Goal: Task Accomplishment & Management: Complete application form

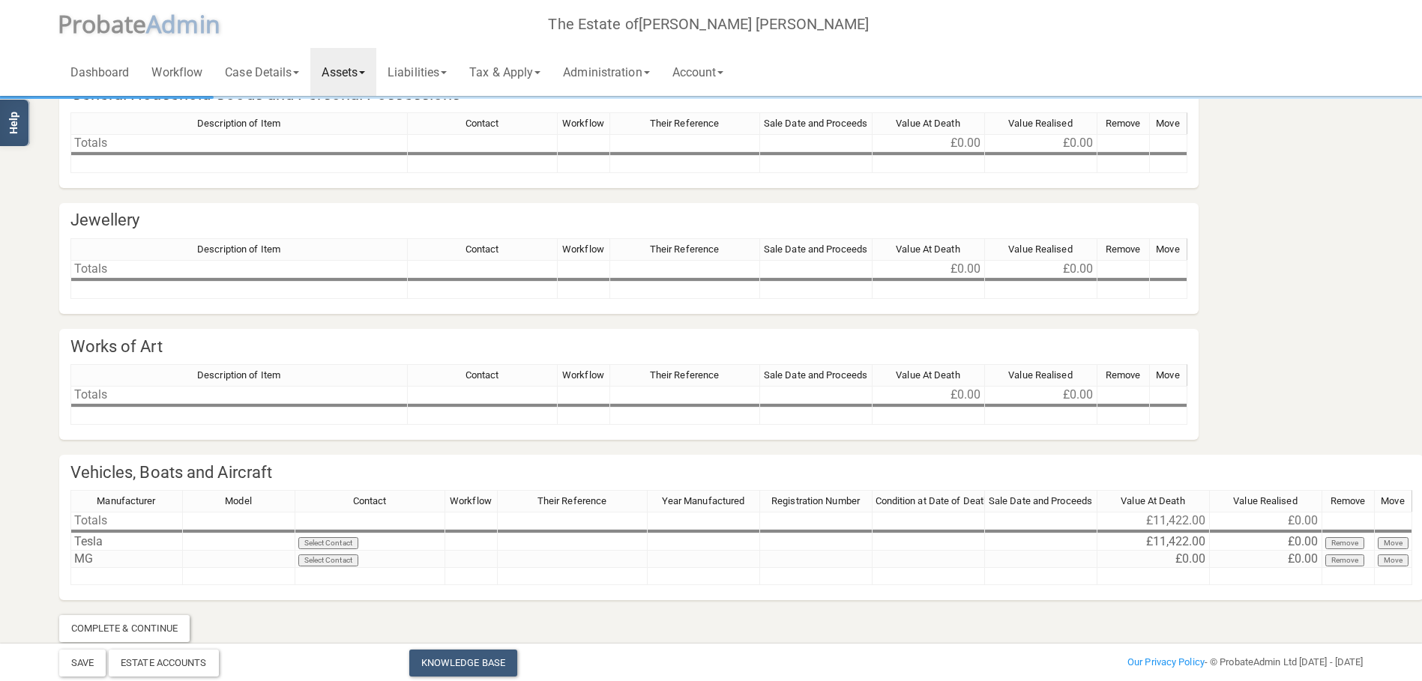
scroll to position [71, 0]
click at [362, 69] on link "Assets" at bounding box center [343, 72] width 66 height 48
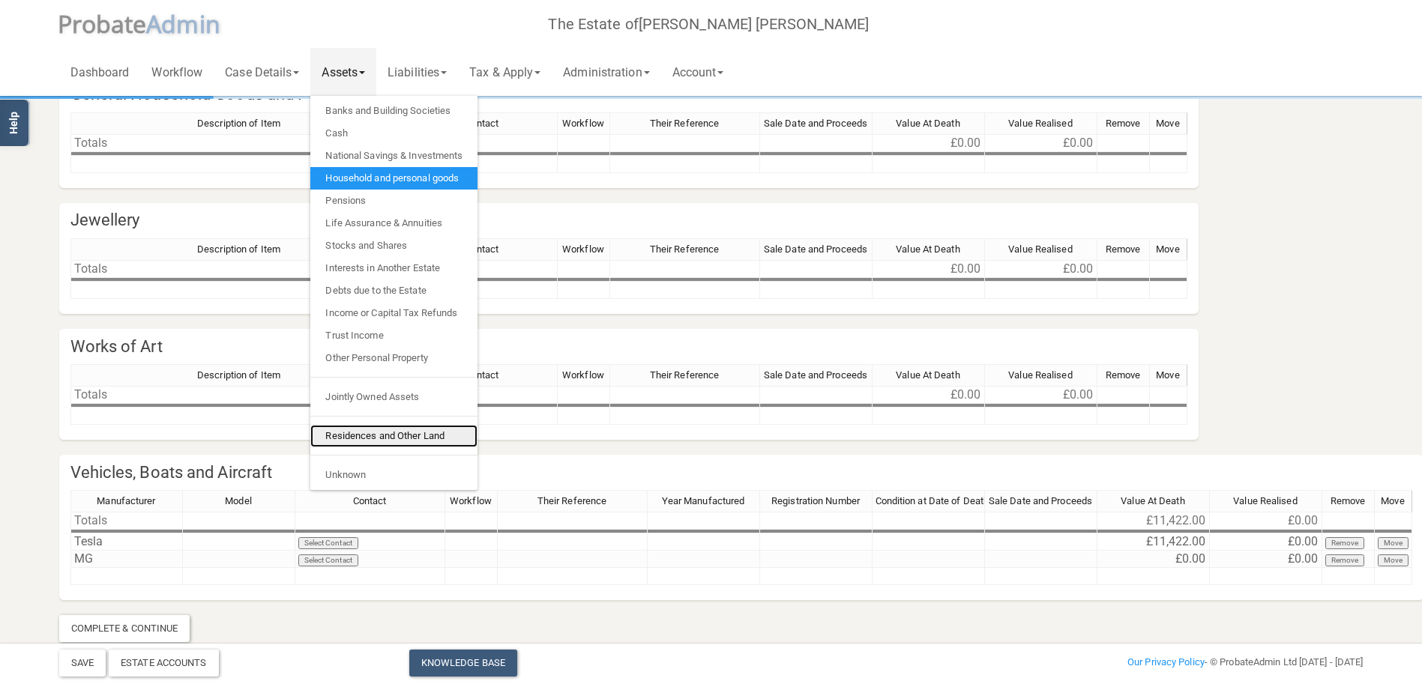
click at [382, 438] on link "Residences and Other Land" at bounding box center [393, 436] width 167 height 22
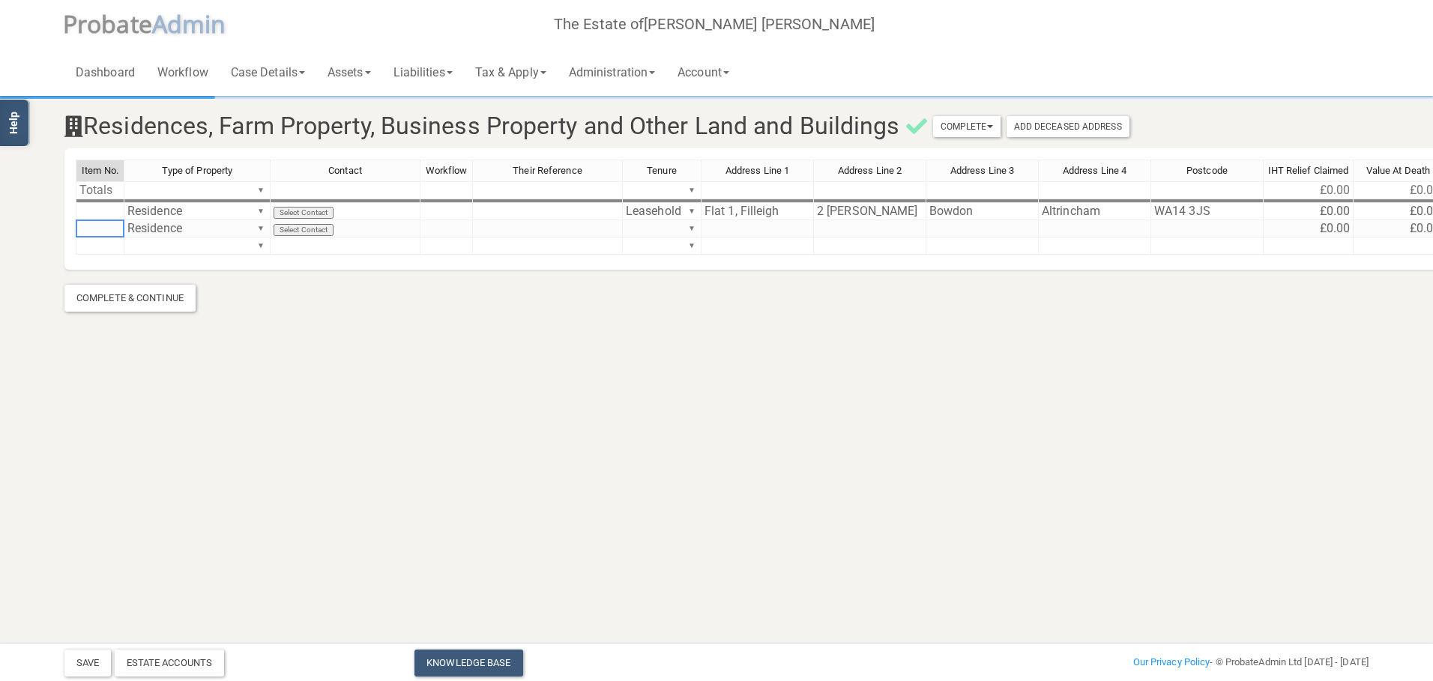
drag, startPoint x: 99, startPoint y: 231, endPoint x: 537, endPoint y: 315, distance: 445.7
click at [537, 315] on section "Residences, Farm Property, Business Property and Other Land and Buildings Compl…" at bounding box center [716, 184] width 1433 height 368
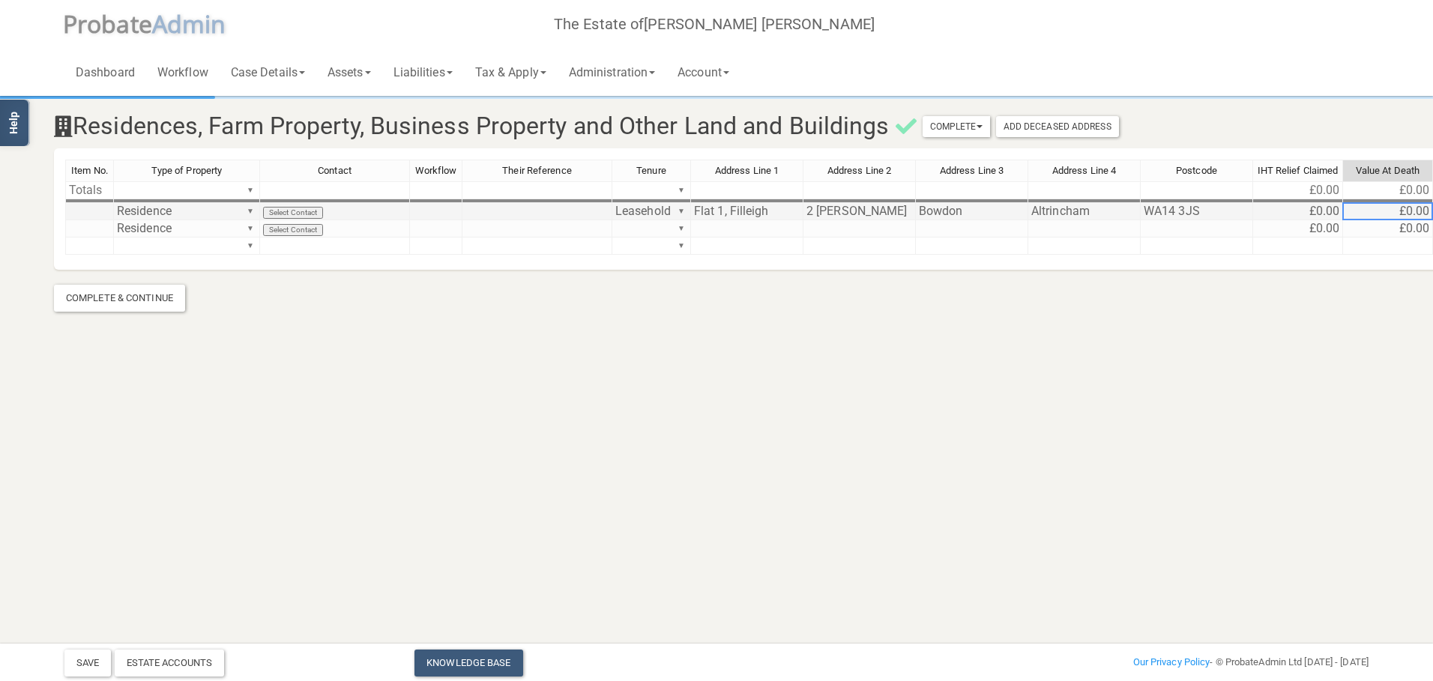
click at [1403, 207] on td "£0.00" at bounding box center [1388, 211] width 90 height 17
type textarea "625000"
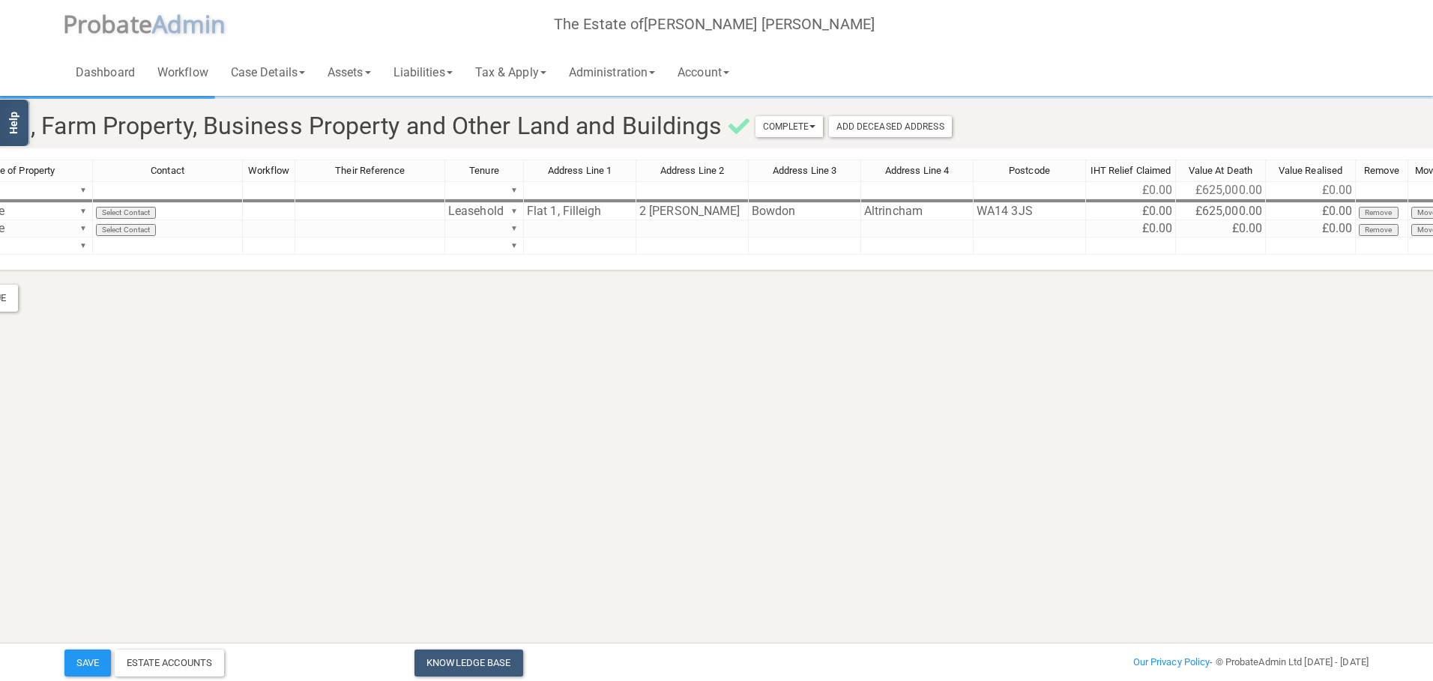
scroll to position [0, 202]
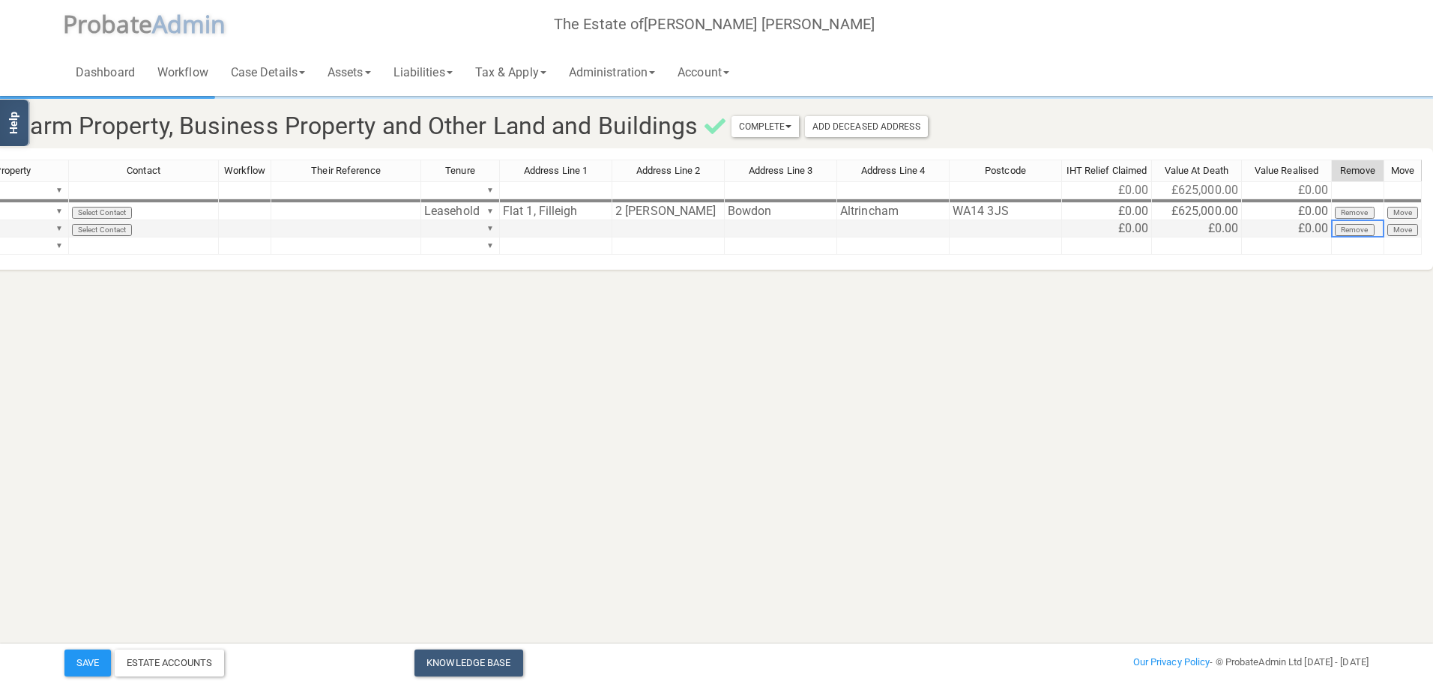
click at [1354, 230] on button "Remove" at bounding box center [1355, 230] width 40 height 12
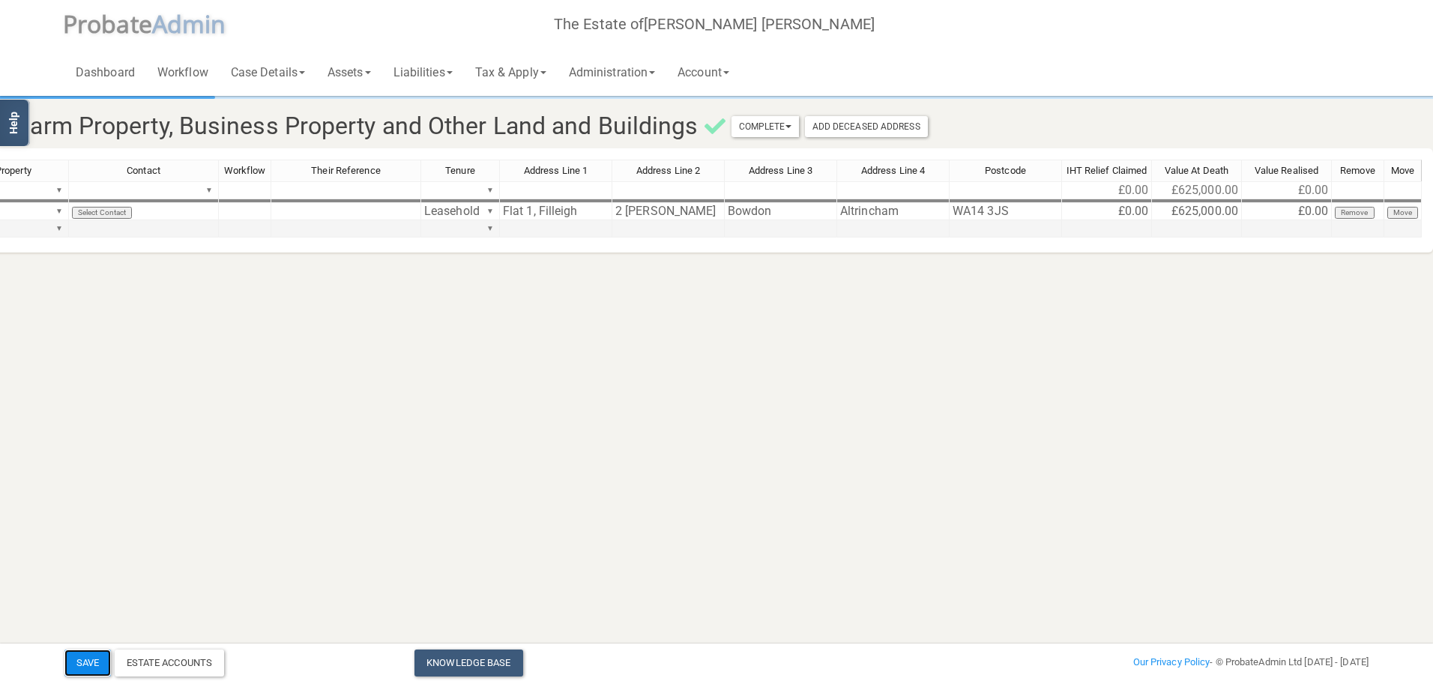
click at [79, 663] on button "Save" at bounding box center [87, 663] width 46 height 27
click at [105, 70] on link "Dashboard" at bounding box center [105, 72] width 82 height 48
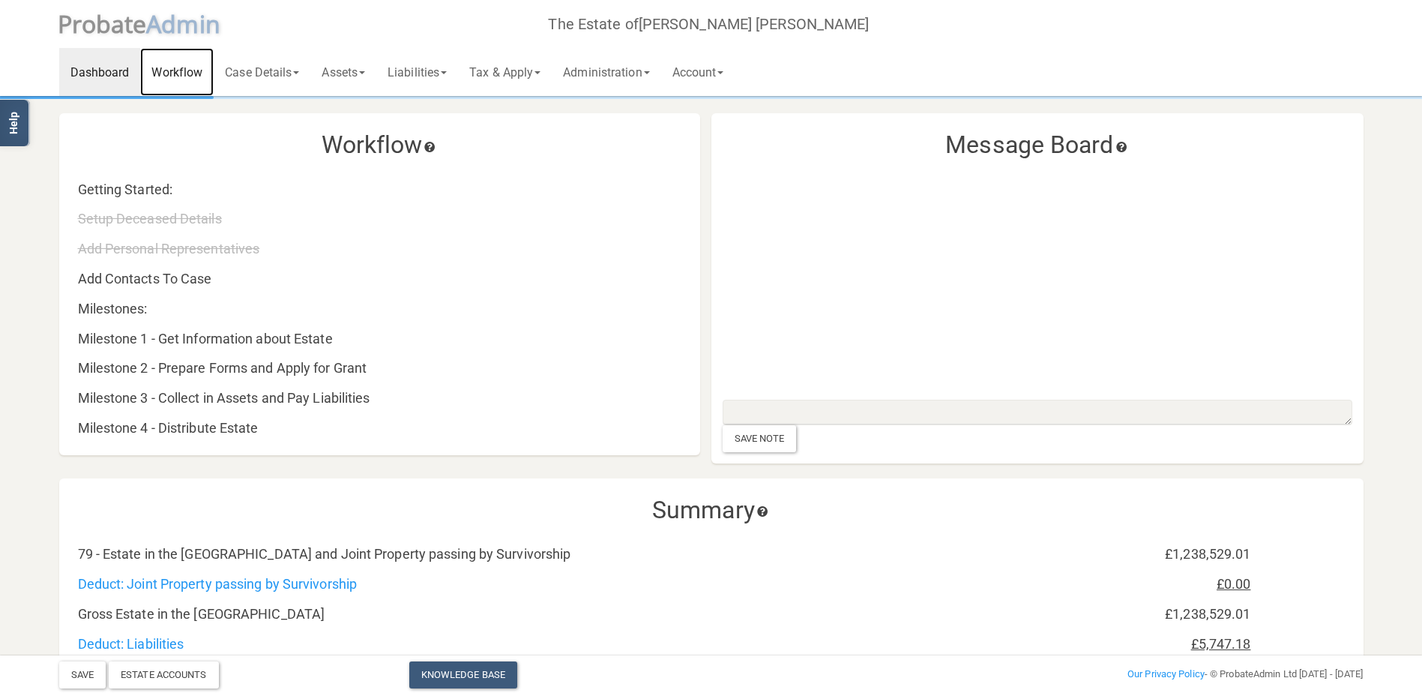
click at [175, 75] on link "Workflow" at bounding box center [176, 72] width 73 height 48
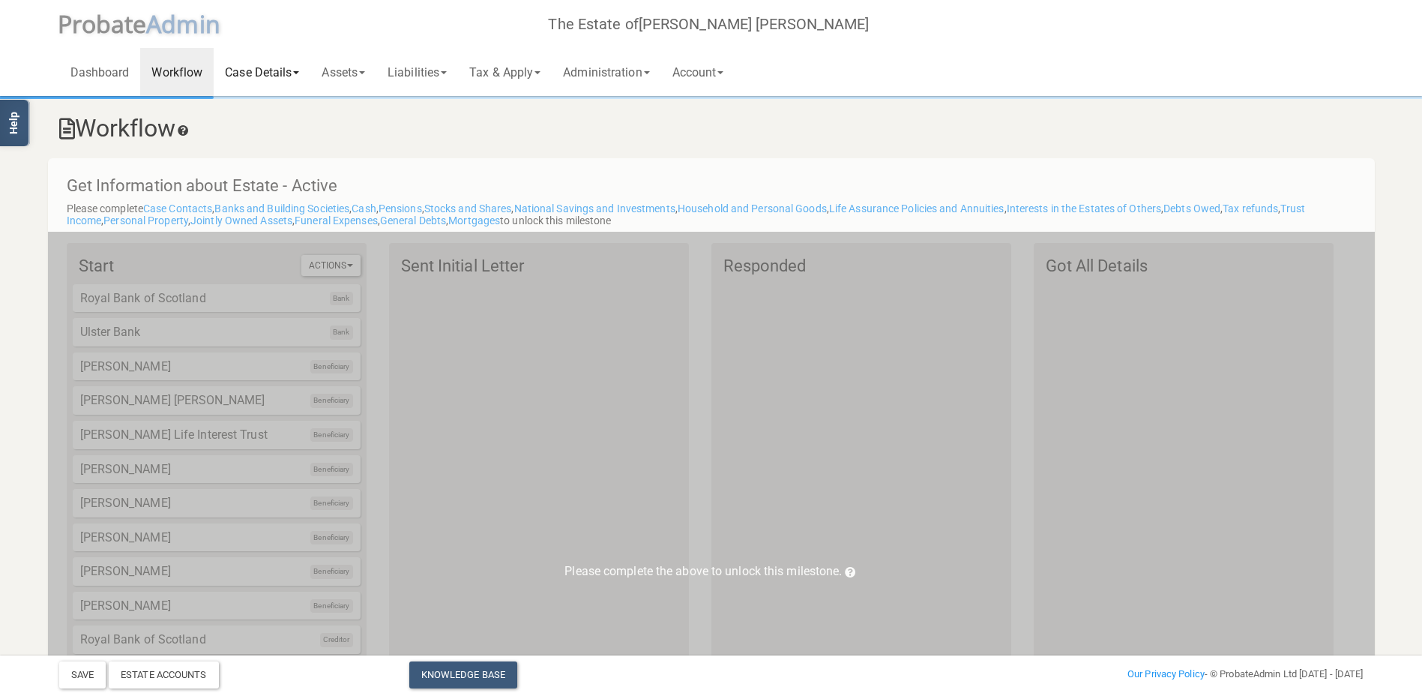
click at [262, 73] on link "Case Details" at bounding box center [262, 72] width 97 height 48
click at [364, 70] on link "Assets" at bounding box center [343, 72] width 66 height 48
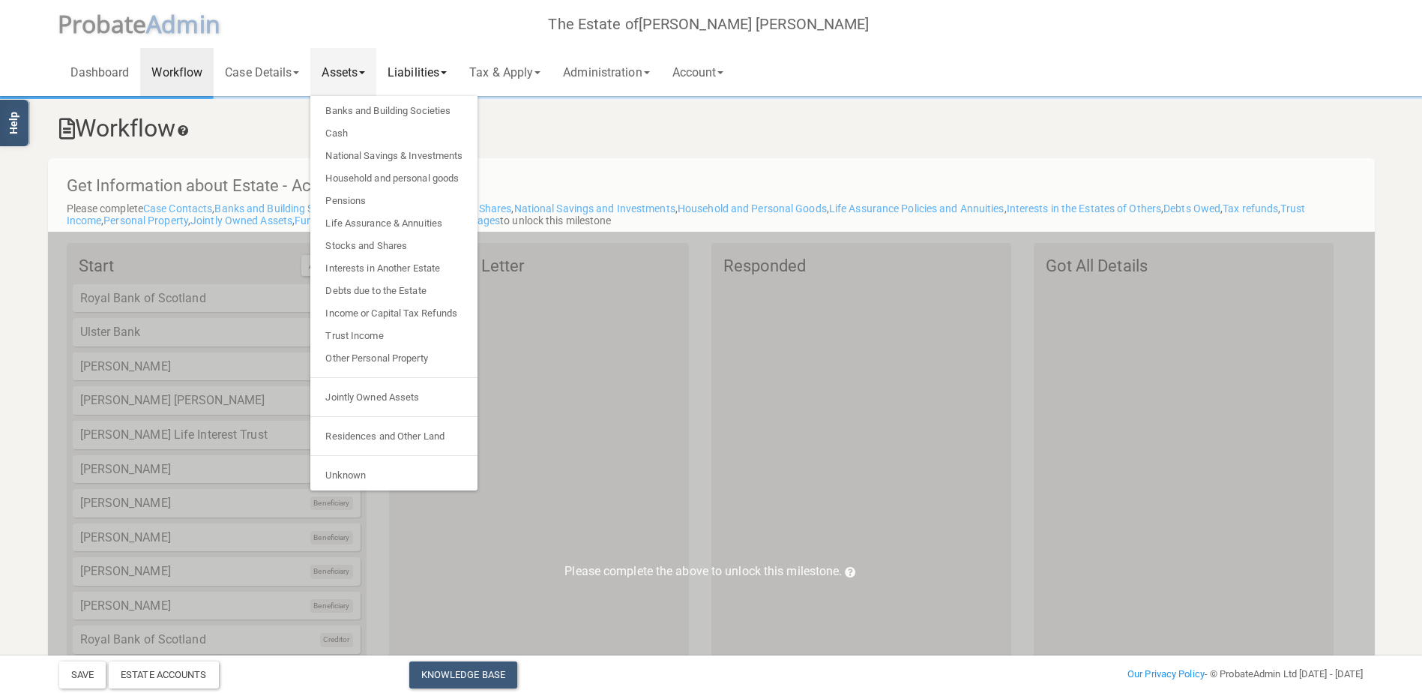
click at [429, 67] on link "Liabilities" at bounding box center [417, 72] width 82 height 48
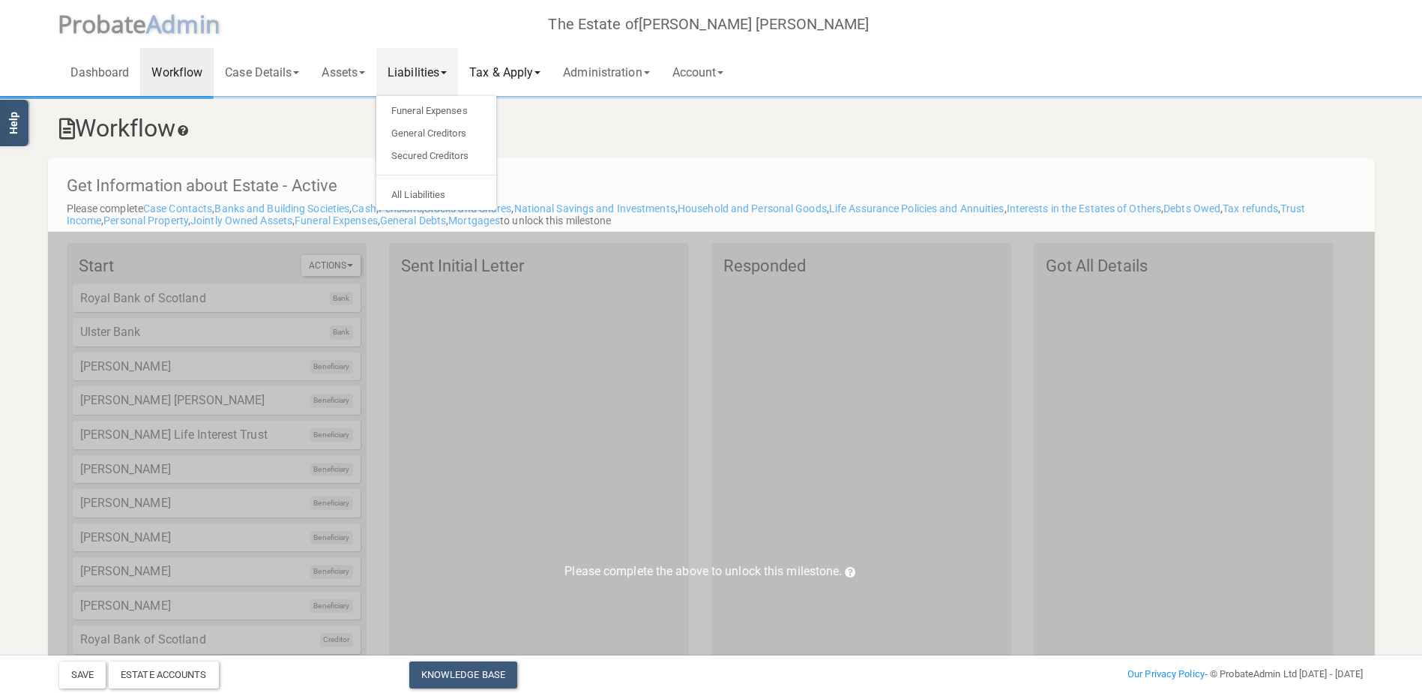
click at [510, 67] on link "Tax & Apply" at bounding box center [505, 72] width 94 height 48
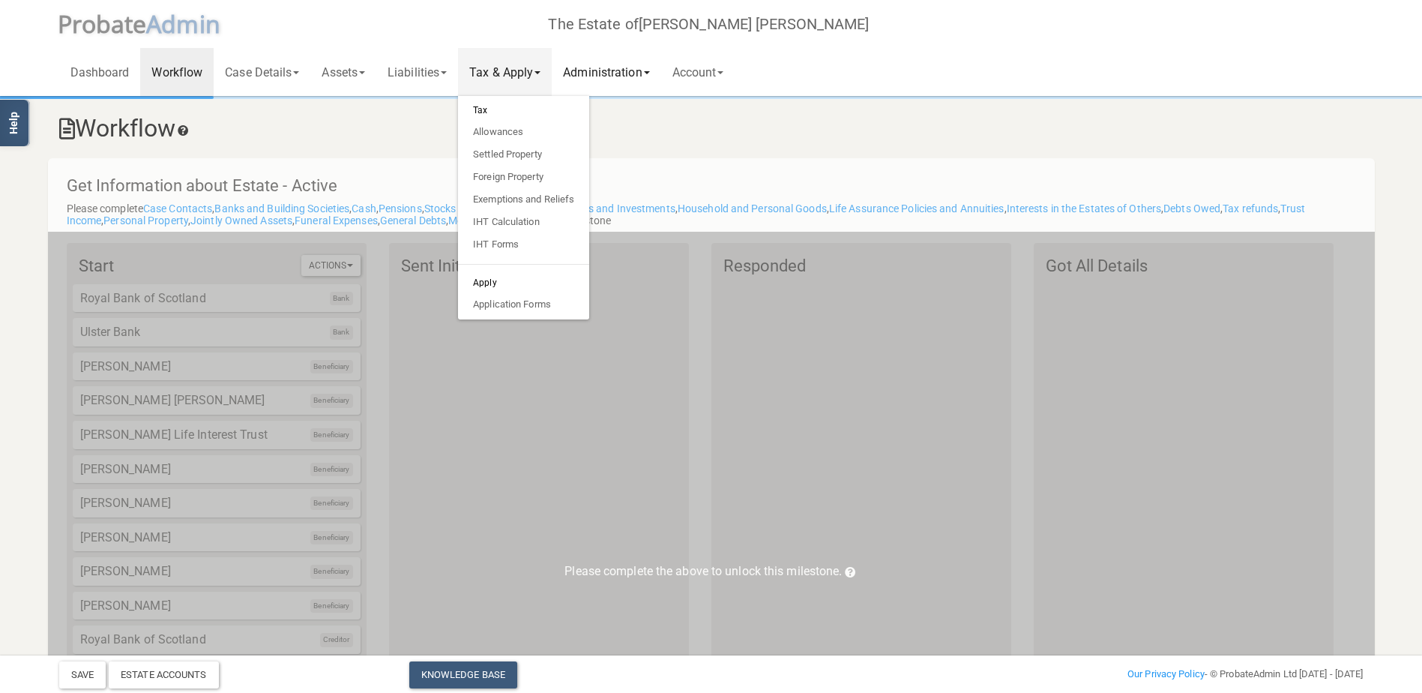
click at [626, 67] on link "Administration" at bounding box center [606, 72] width 109 height 48
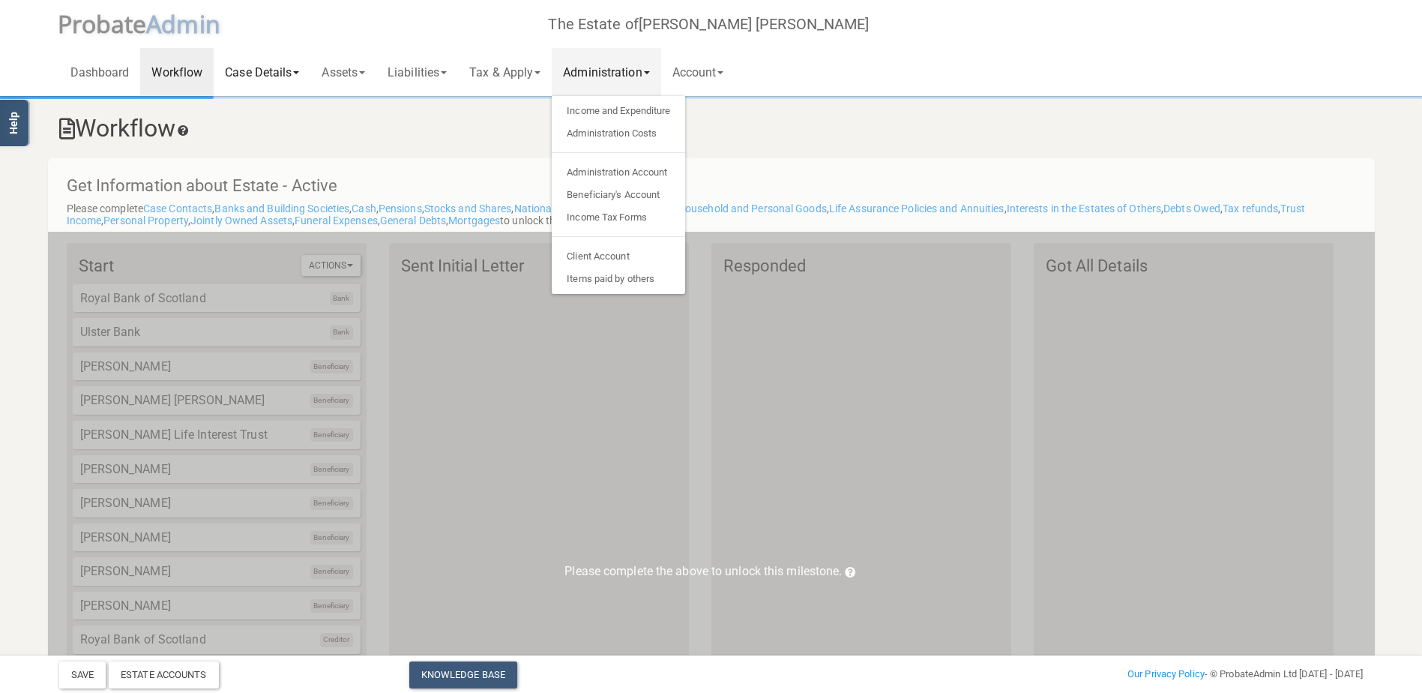
click at [258, 76] on link "Case Details" at bounding box center [262, 72] width 97 height 48
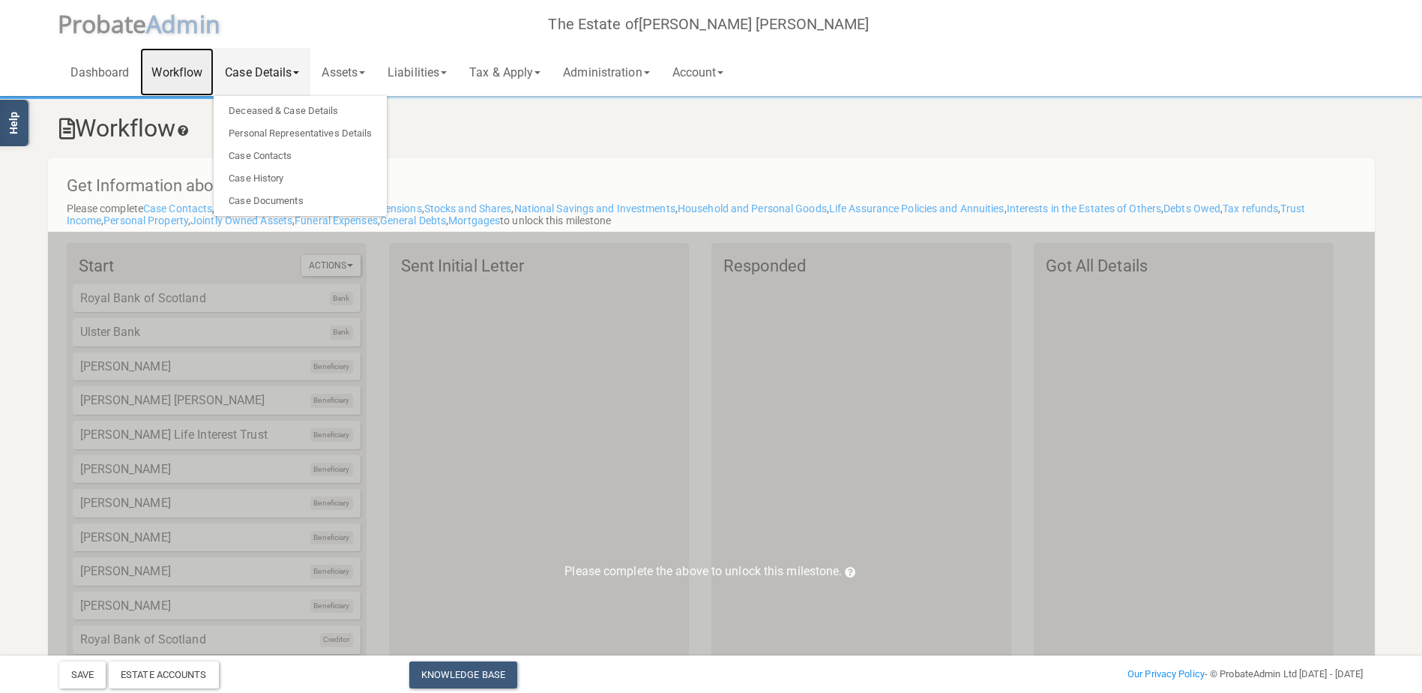
click at [168, 70] on link "Workflow" at bounding box center [176, 72] width 73 height 48
click at [180, 71] on link "Workflow" at bounding box center [176, 72] width 73 height 48
click at [107, 71] on link "Dashboard" at bounding box center [100, 72] width 82 height 48
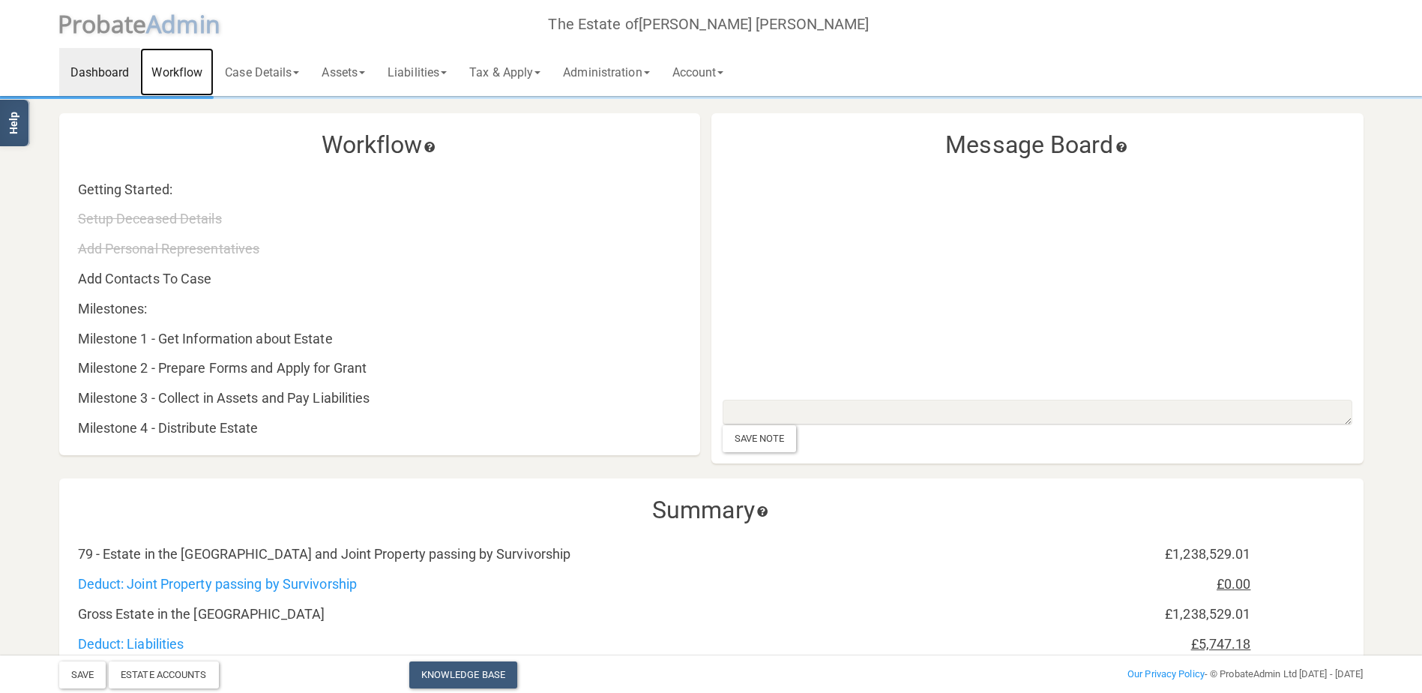
click at [176, 70] on link "Workflow" at bounding box center [176, 72] width 73 height 48
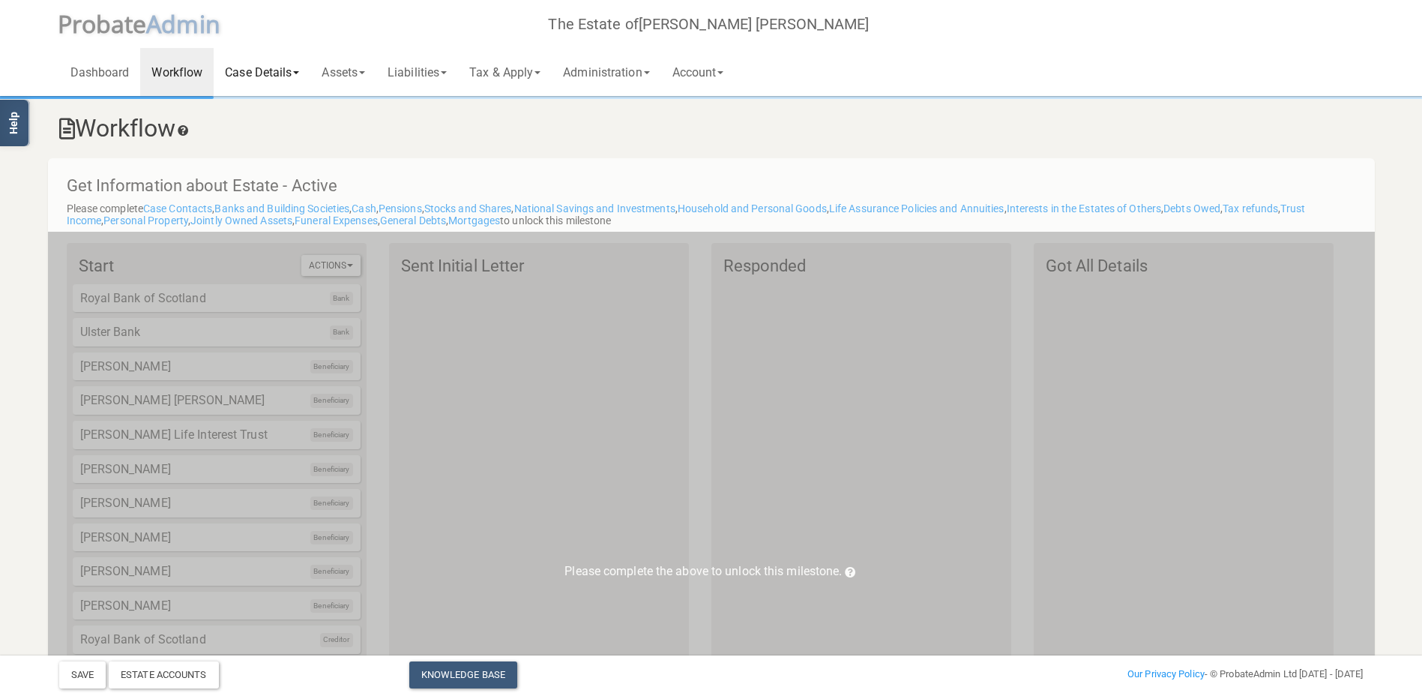
click at [235, 70] on link "Case Details" at bounding box center [262, 72] width 97 height 48
click at [277, 194] on link "Case Documents" at bounding box center [300, 201] width 173 height 22
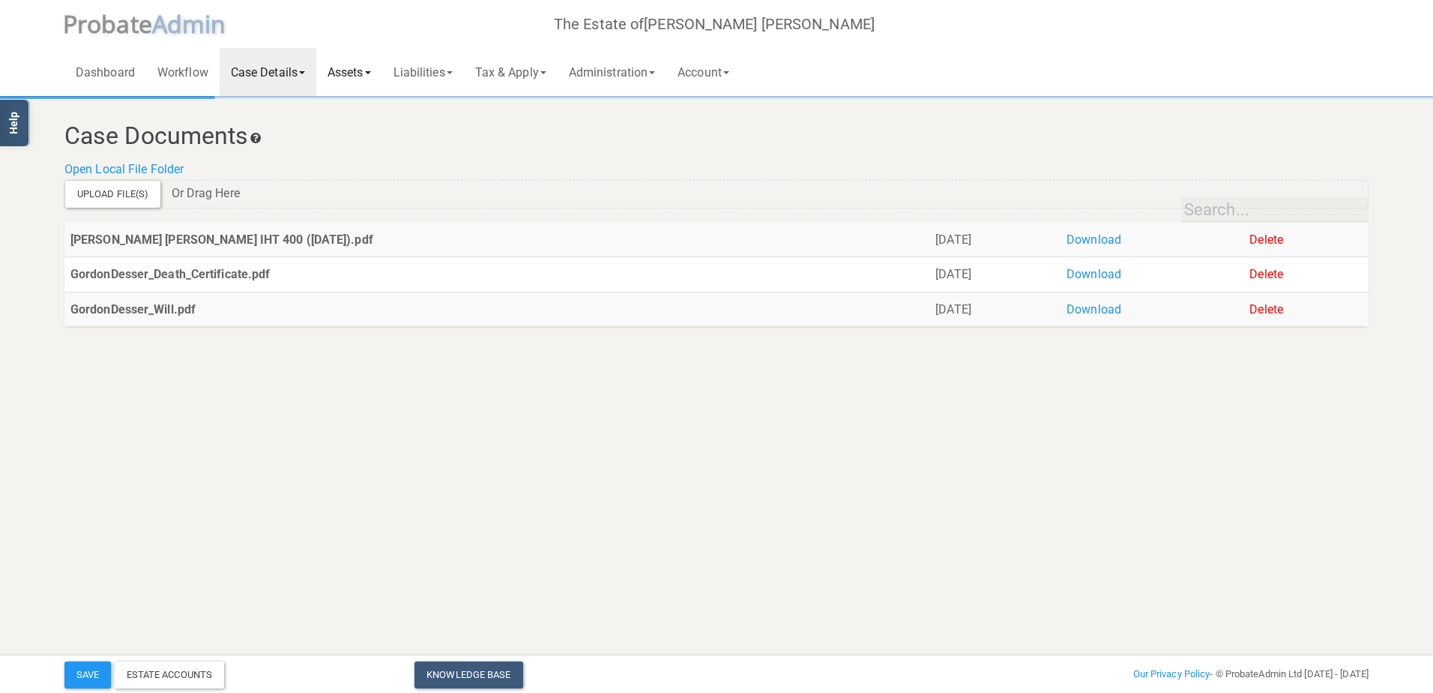
click at [347, 71] on link "Assets" at bounding box center [349, 72] width 66 height 48
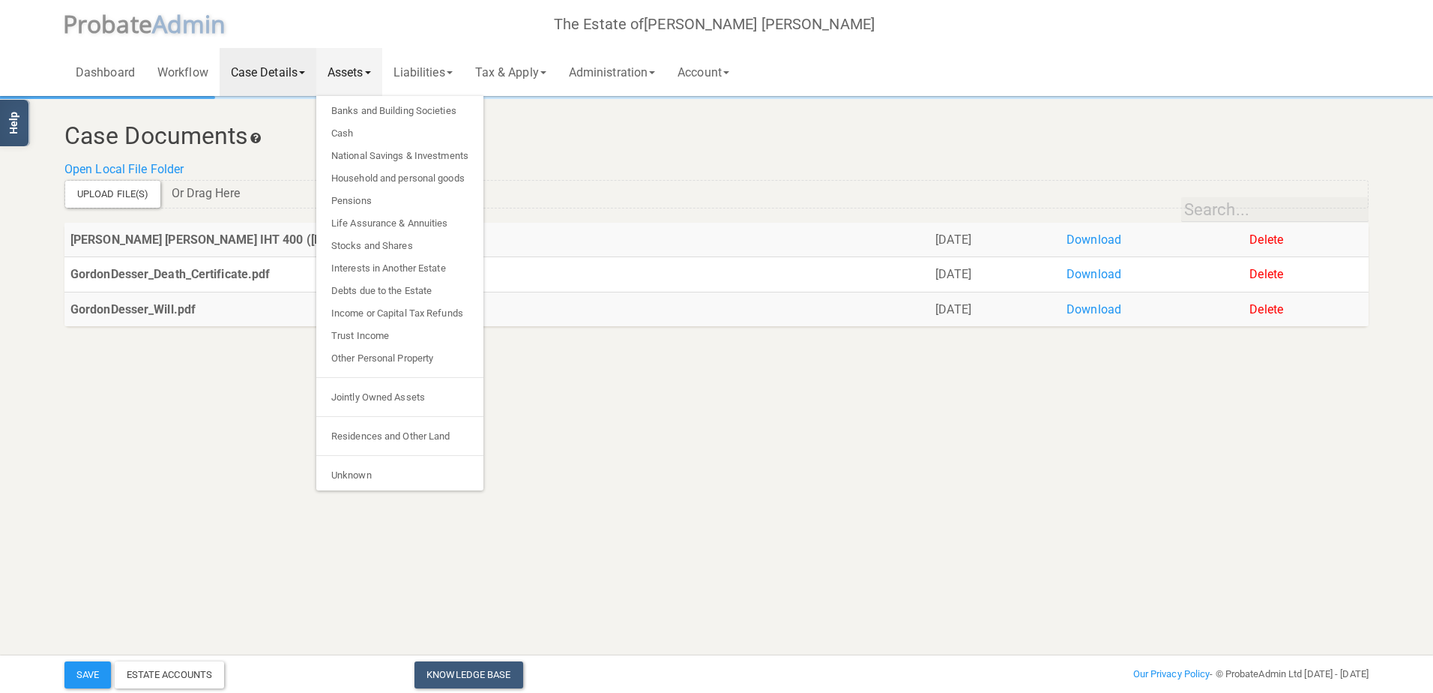
click at [347, 71] on link "Assets" at bounding box center [349, 72] width 66 height 48
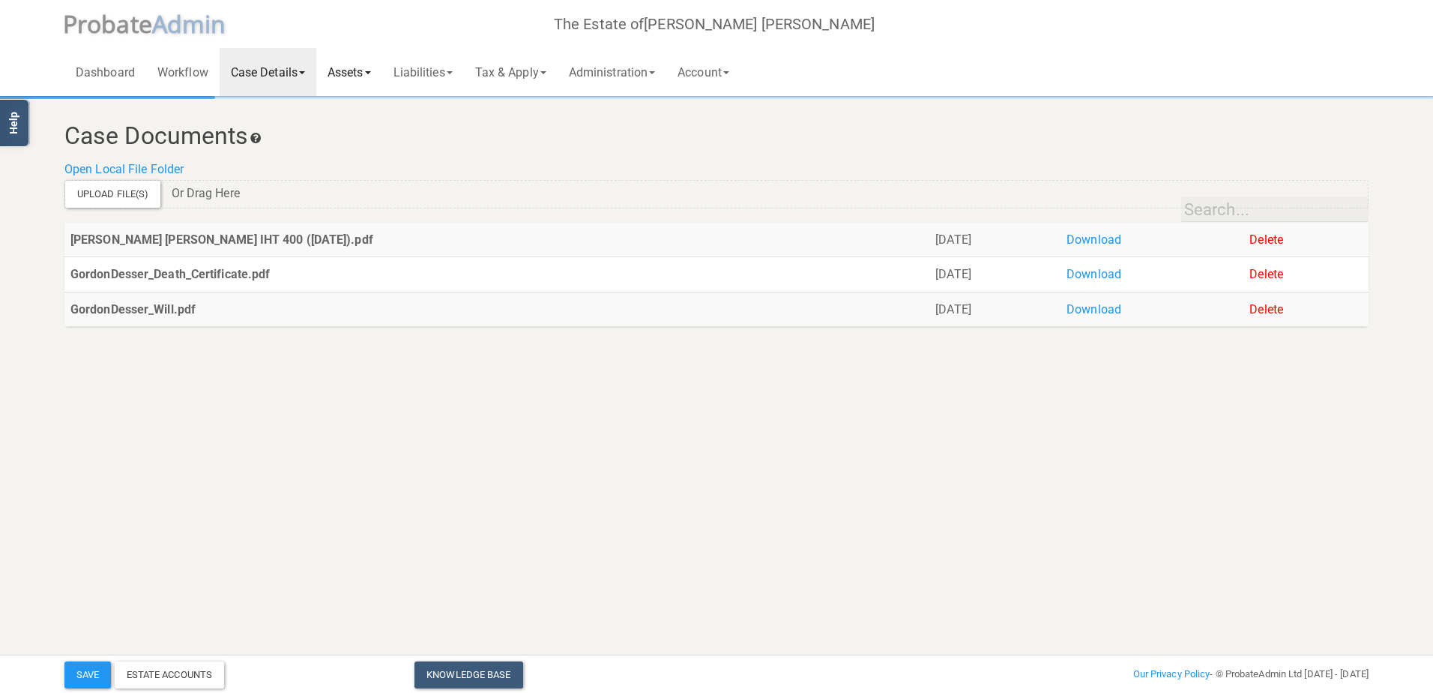
click at [347, 71] on link "Assets" at bounding box center [349, 72] width 66 height 48
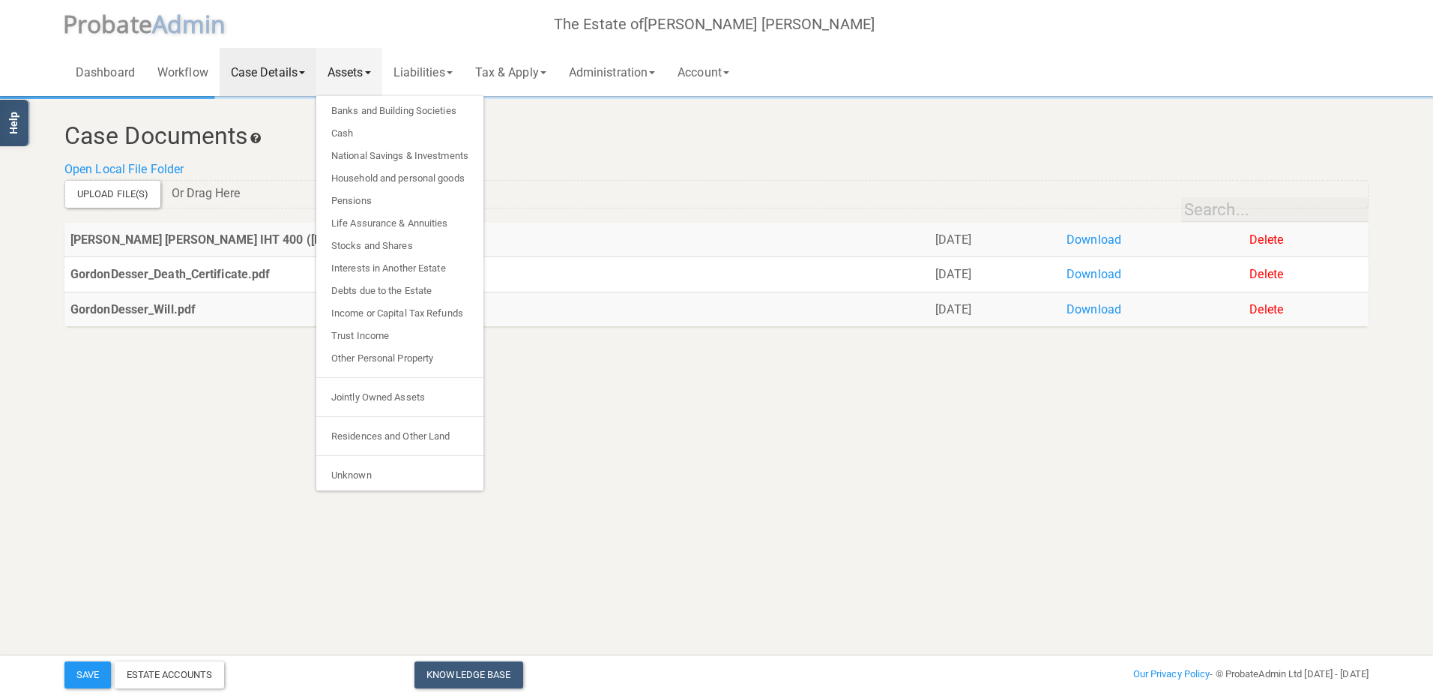
click at [130, 513] on html "</div></div> Help Toggle navigation P robate A dmin The Estate of [PERSON_NAME]…" at bounding box center [716, 346] width 1433 height 693
click at [85, 673] on button "Save" at bounding box center [87, 674] width 46 height 27
click at [353, 67] on link "Assets" at bounding box center [349, 72] width 66 height 48
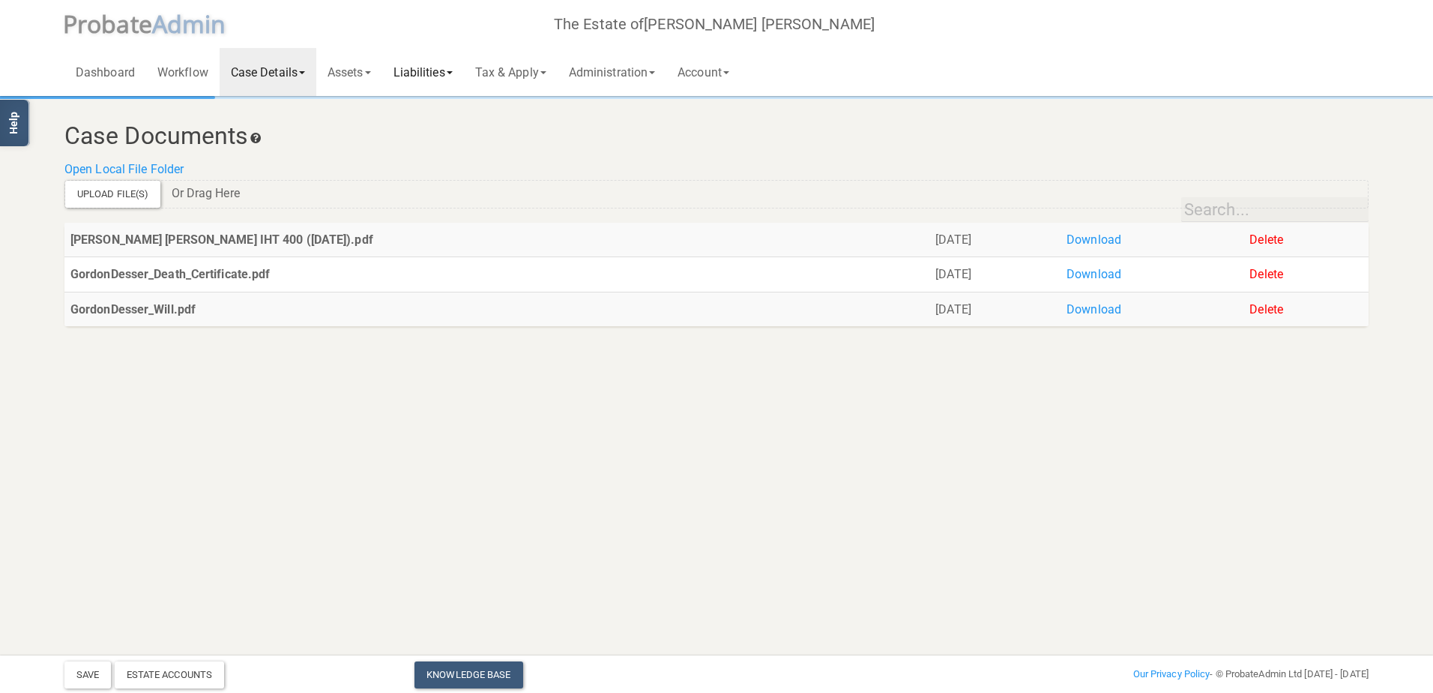
click at [416, 61] on link "Liabilities" at bounding box center [423, 72] width 82 height 48
click at [184, 76] on link "Workflow" at bounding box center [182, 72] width 73 height 48
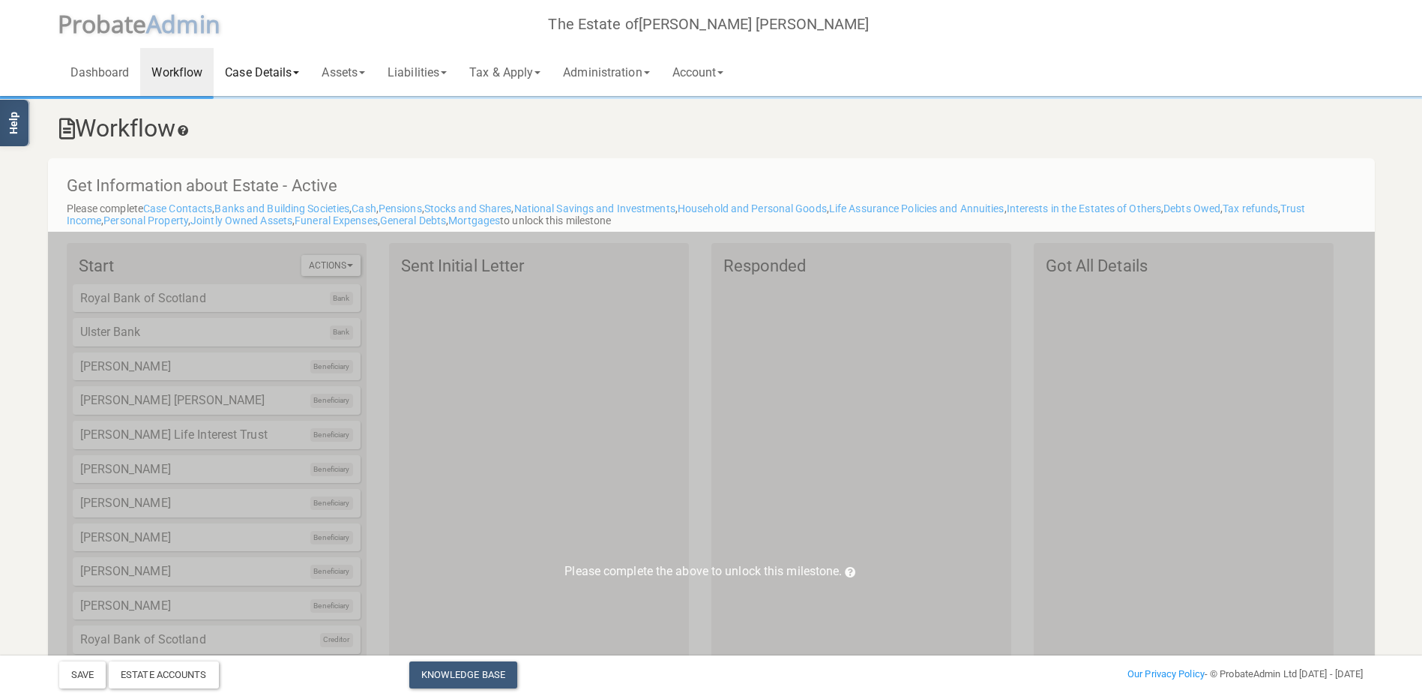
click at [254, 68] on link "Case Details" at bounding box center [262, 72] width 97 height 48
click at [344, 69] on link "Assets" at bounding box center [343, 72] width 66 height 48
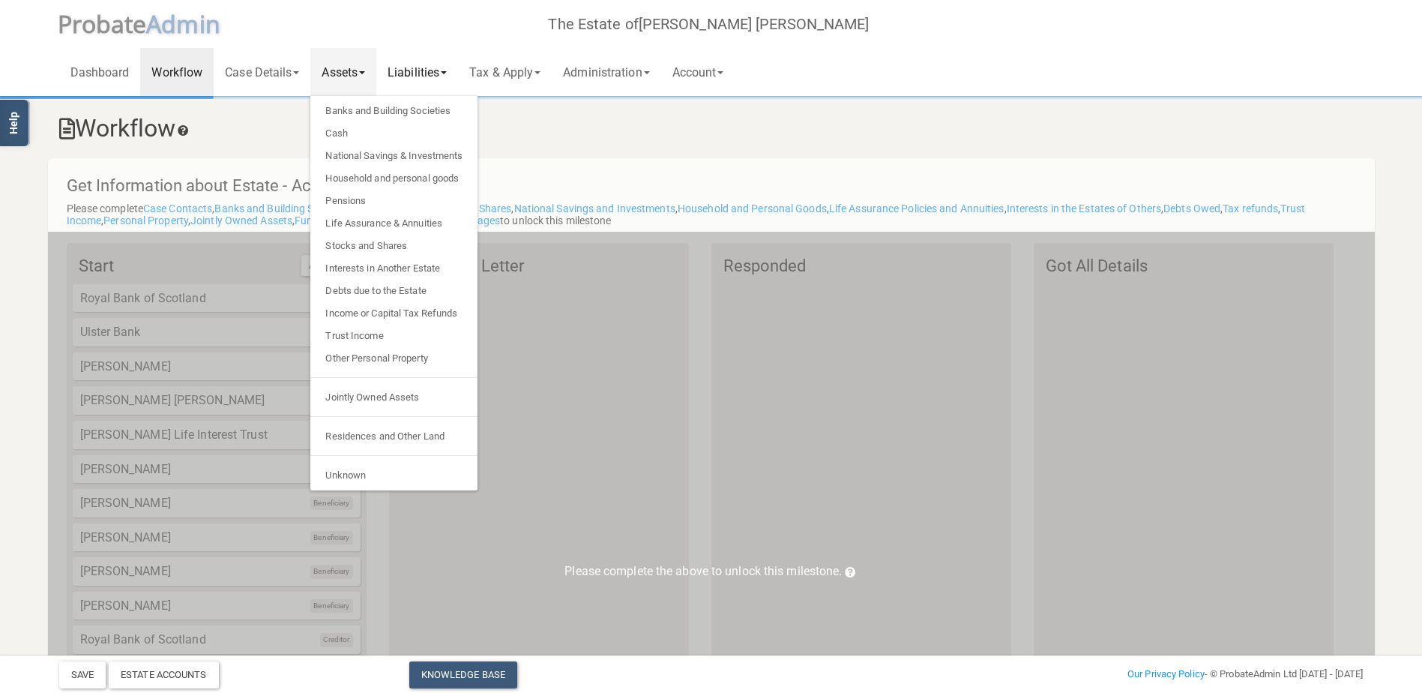
click at [424, 70] on link "Liabilities" at bounding box center [417, 72] width 82 height 48
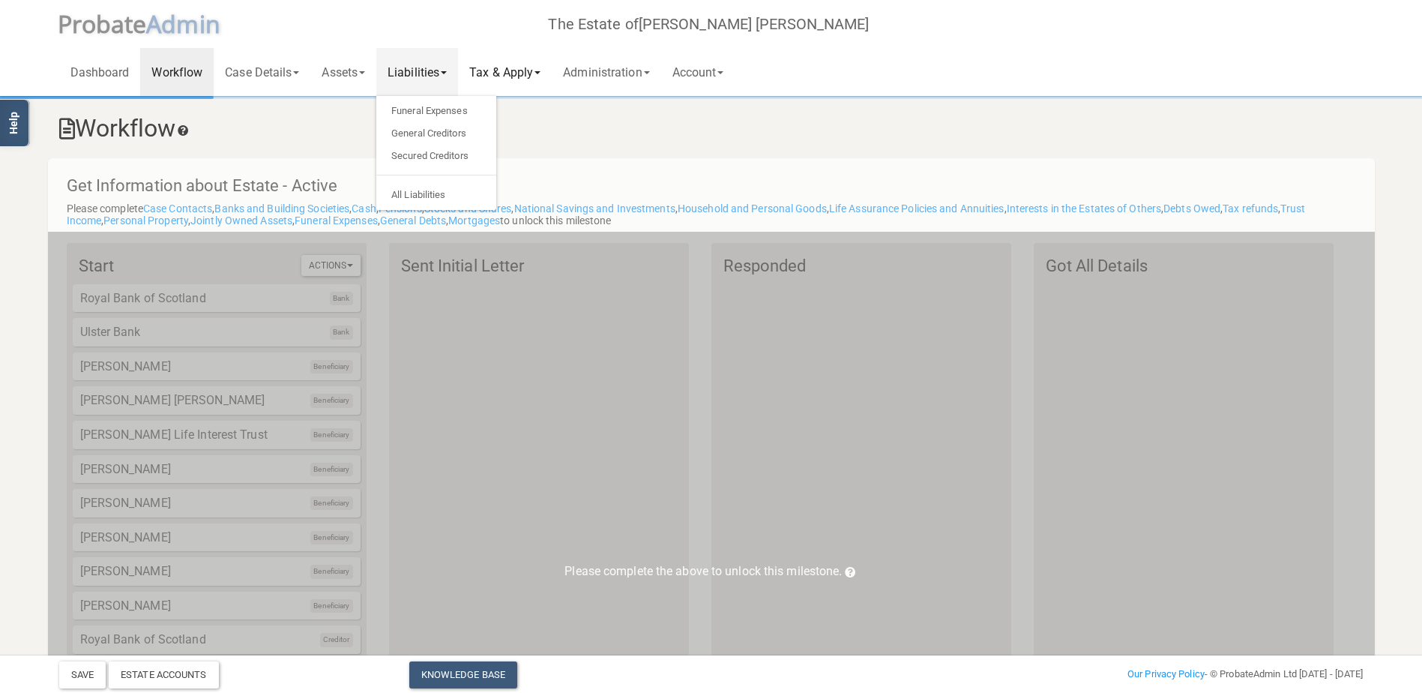
click at [497, 67] on link "Tax & Apply" at bounding box center [505, 72] width 94 height 48
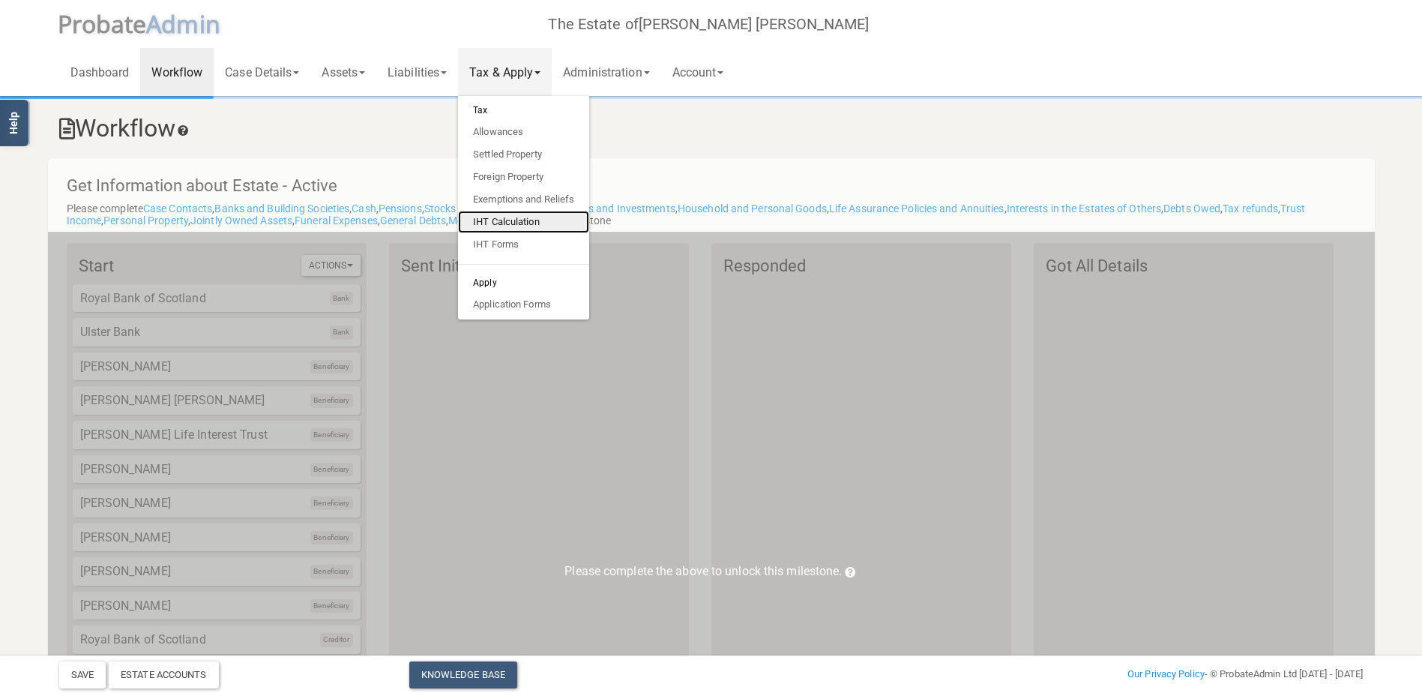
click at [508, 219] on link "IHT Calculation" at bounding box center [523, 222] width 131 height 22
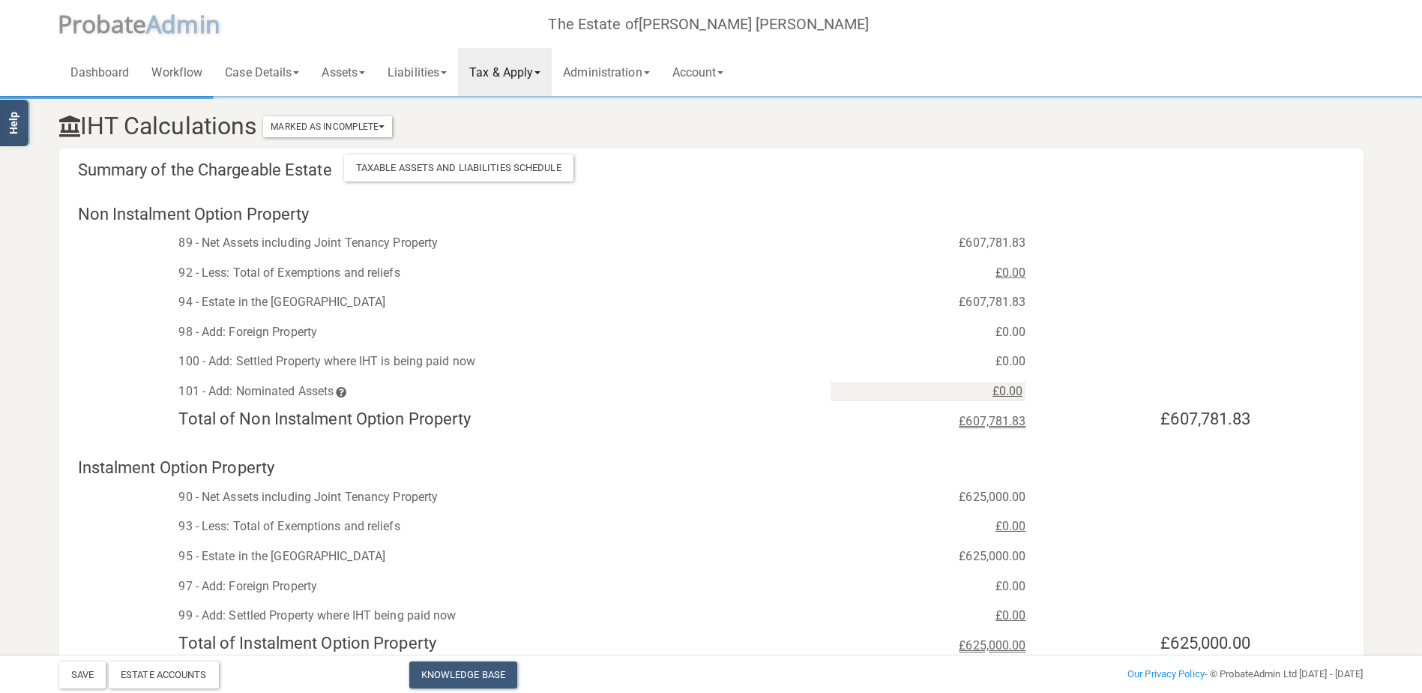
click at [544, 69] on link "Tax & Apply" at bounding box center [505, 72] width 94 height 48
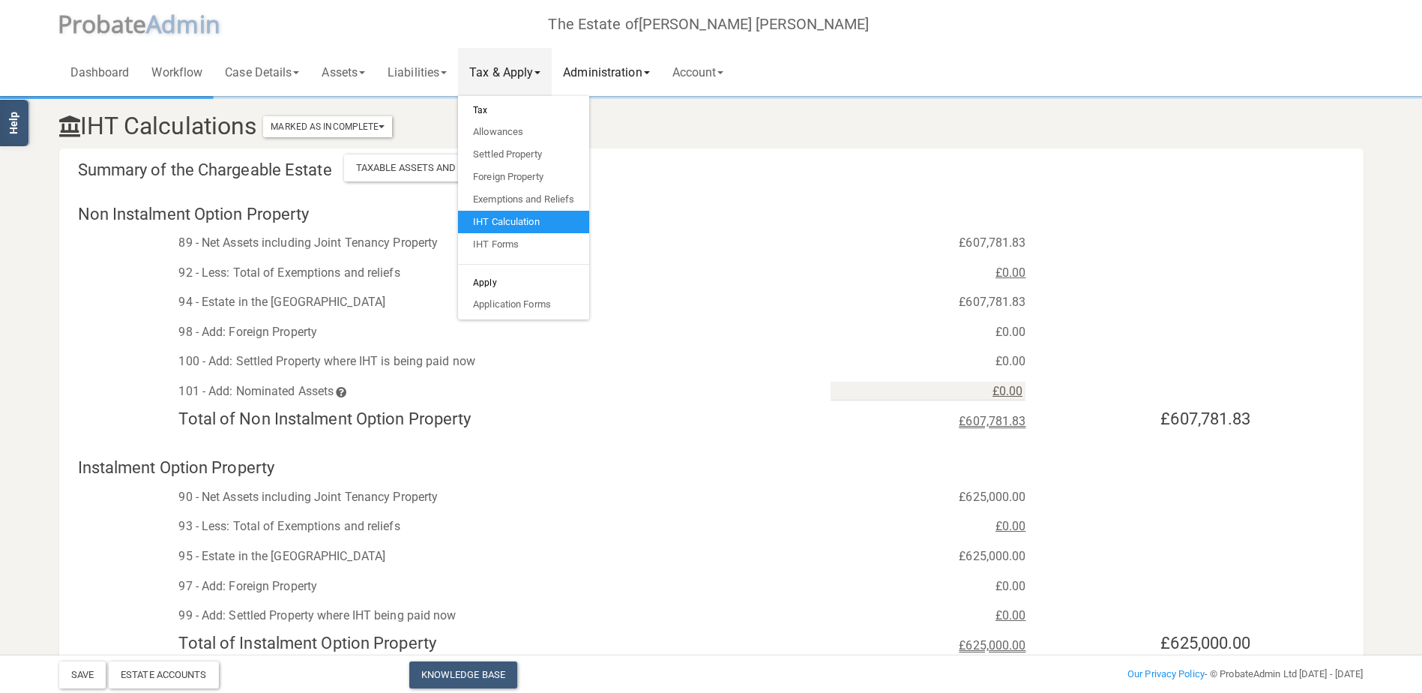
click at [612, 67] on link "Administration" at bounding box center [606, 72] width 109 height 48
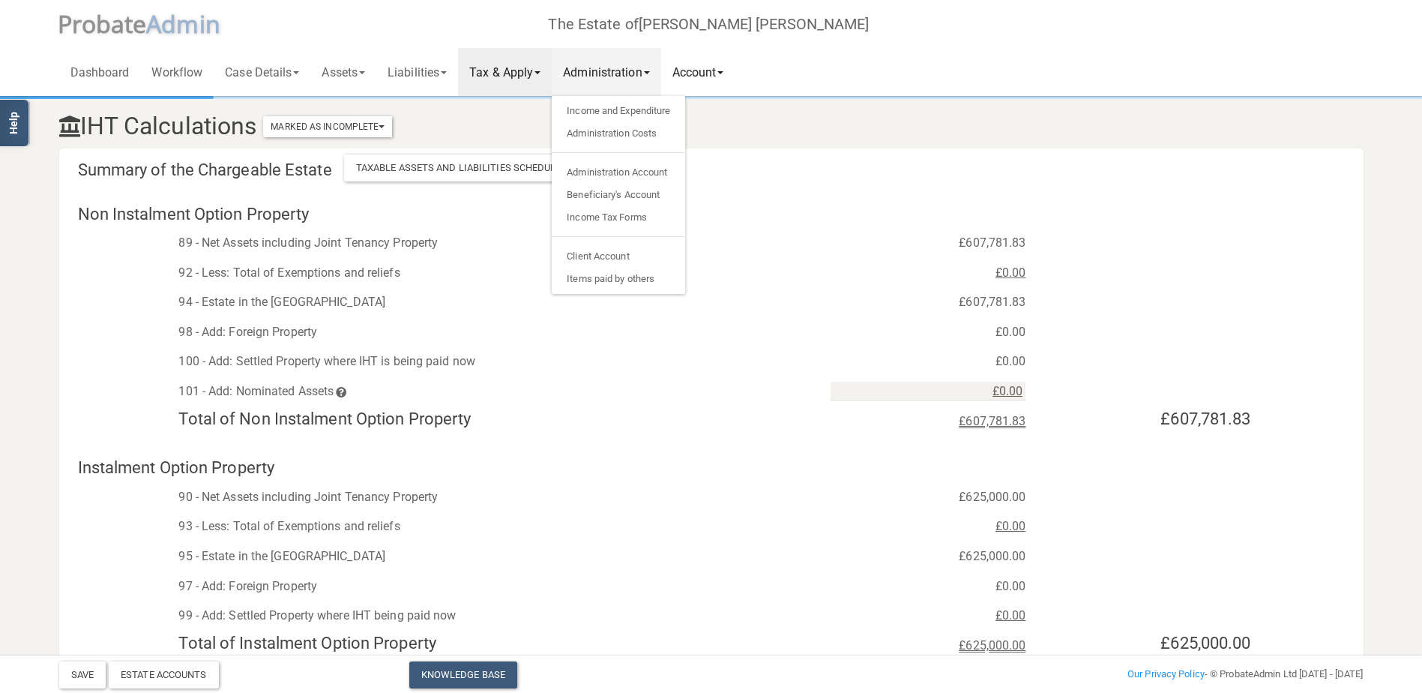
click at [700, 62] on link "Account" at bounding box center [698, 72] width 74 height 48
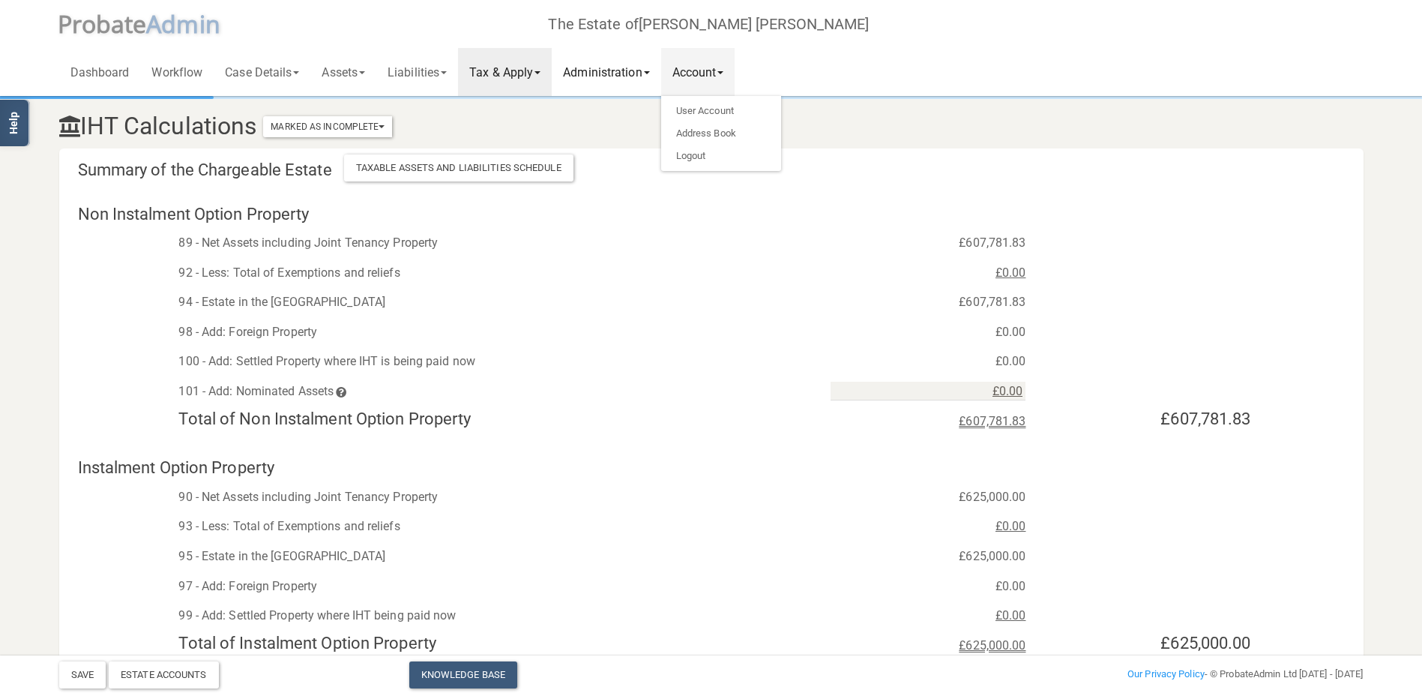
click at [640, 65] on link "Administration" at bounding box center [606, 72] width 109 height 48
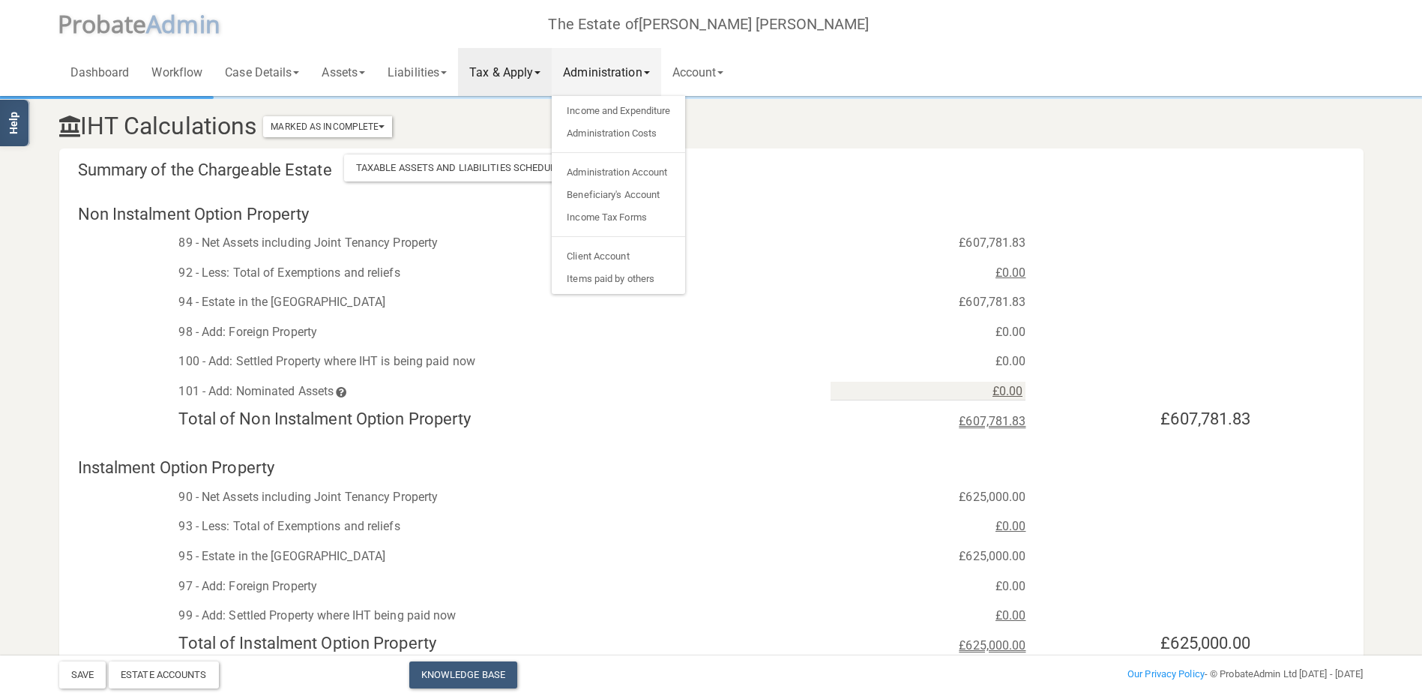
click at [528, 70] on link "Tax & Apply" at bounding box center [505, 72] width 94 height 48
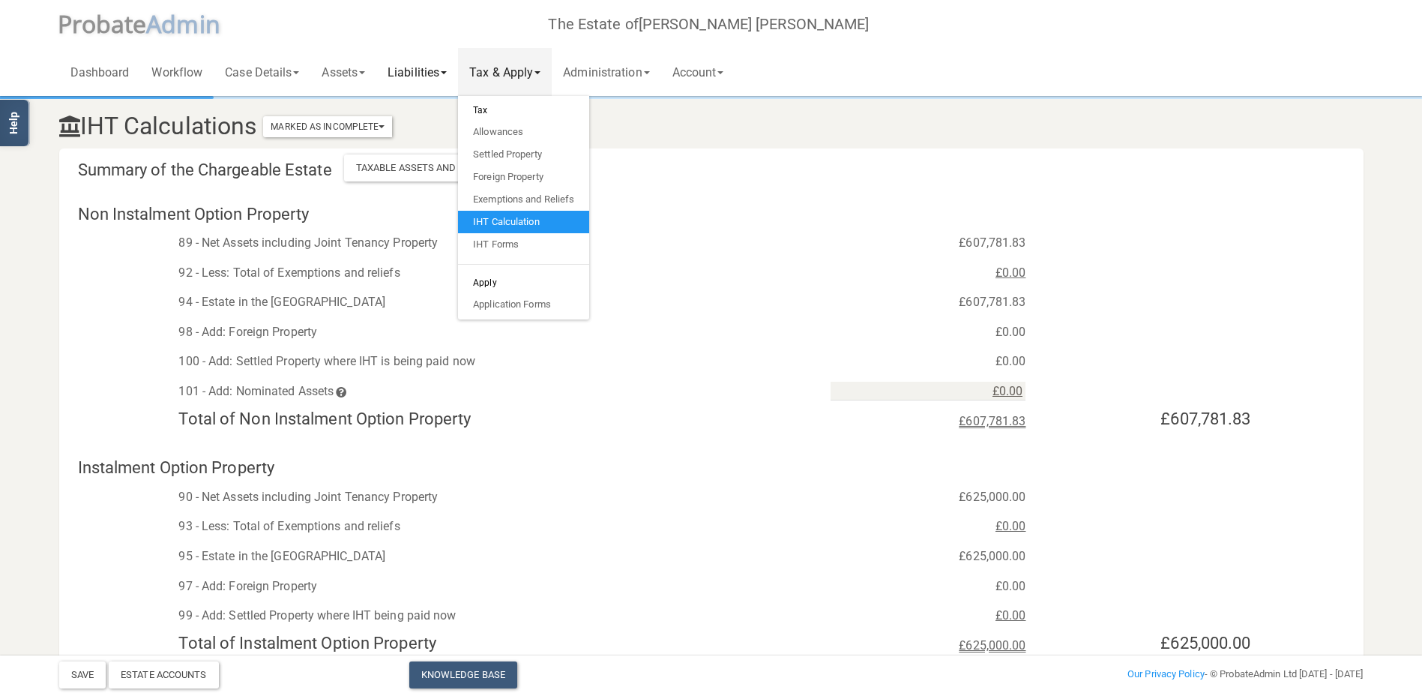
click at [428, 71] on link "Liabilities" at bounding box center [417, 72] width 82 height 48
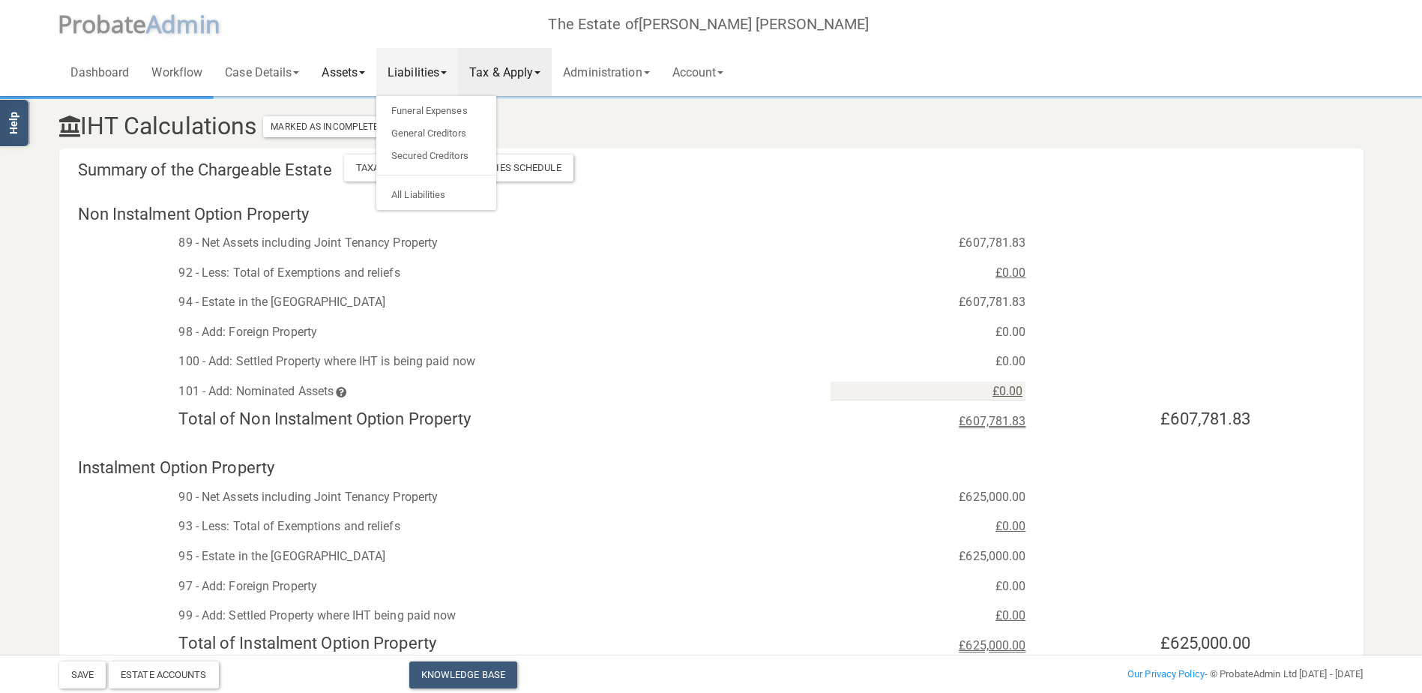
click at [342, 69] on link "Assets" at bounding box center [343, 72] width 66 height 48
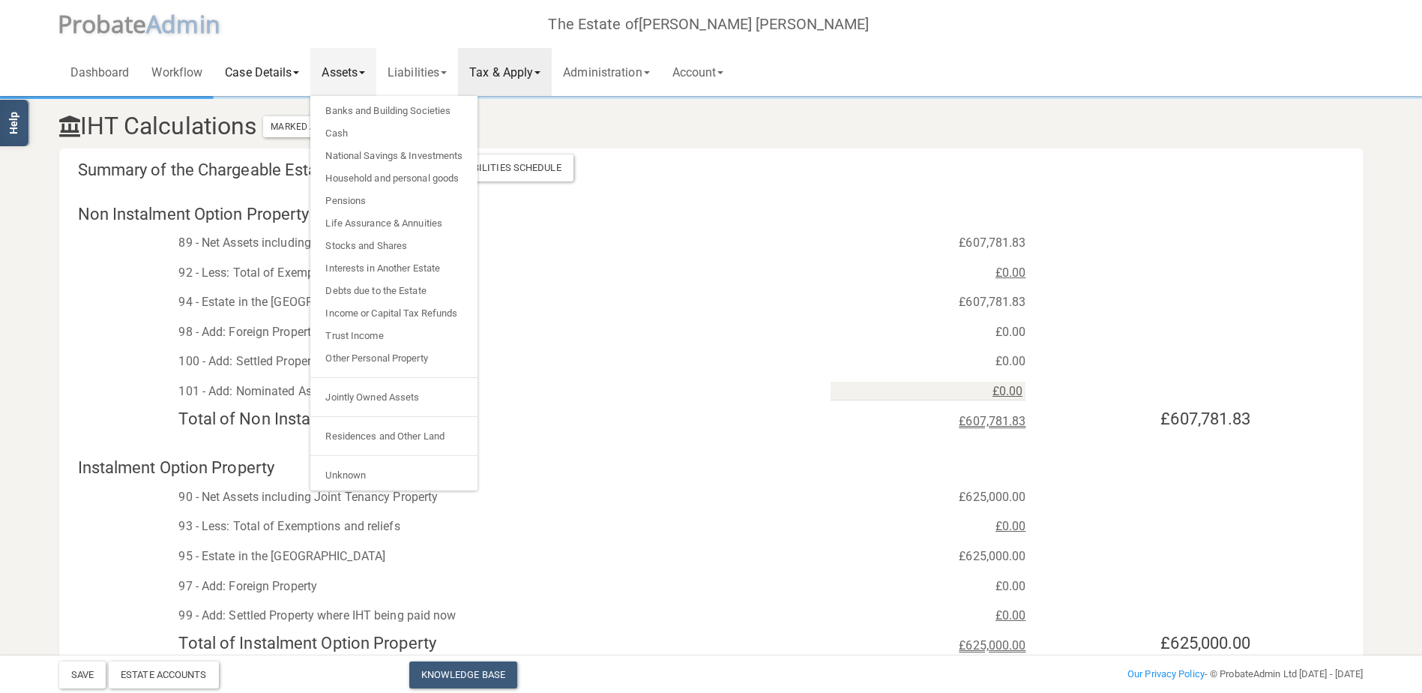
click at [253, 68] on link "Case Details" at bounding box center [262, 72] width 97 height 48
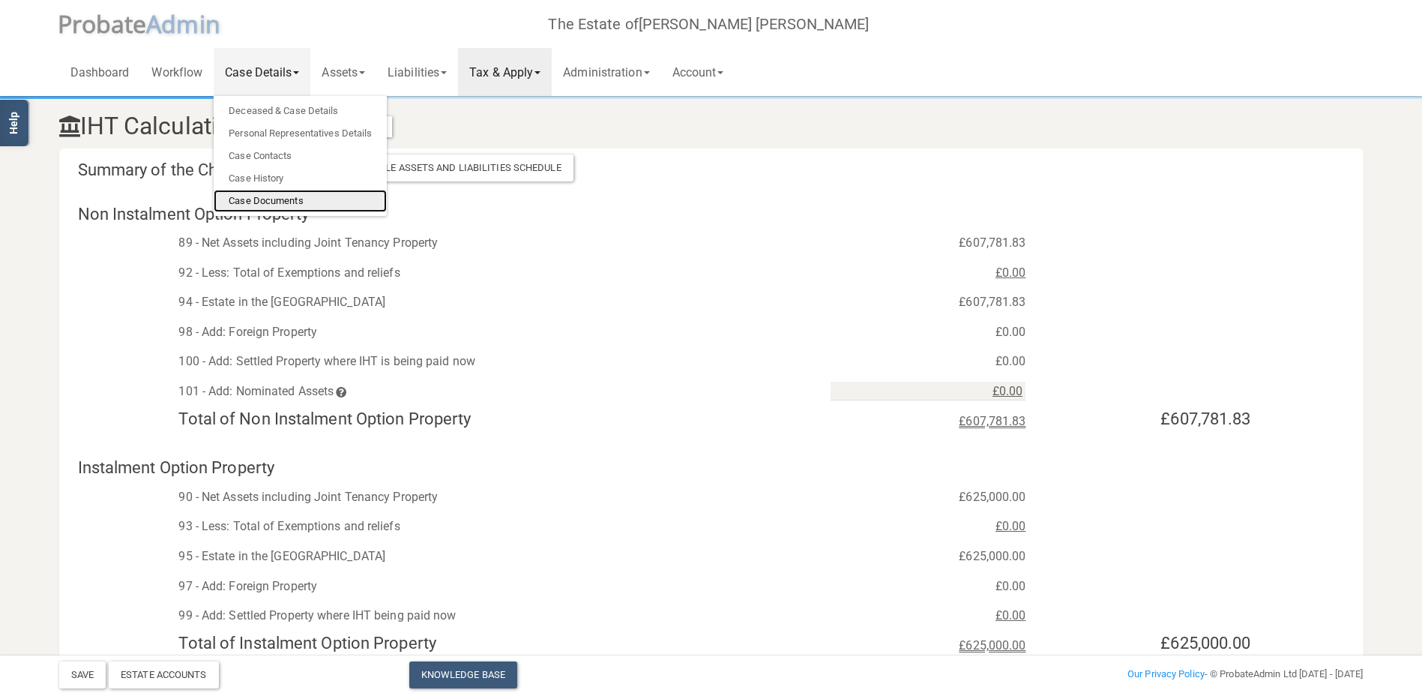
click at [263, 199] on link "Case Documents" at bounding box center [300, 201] width 173 height 22
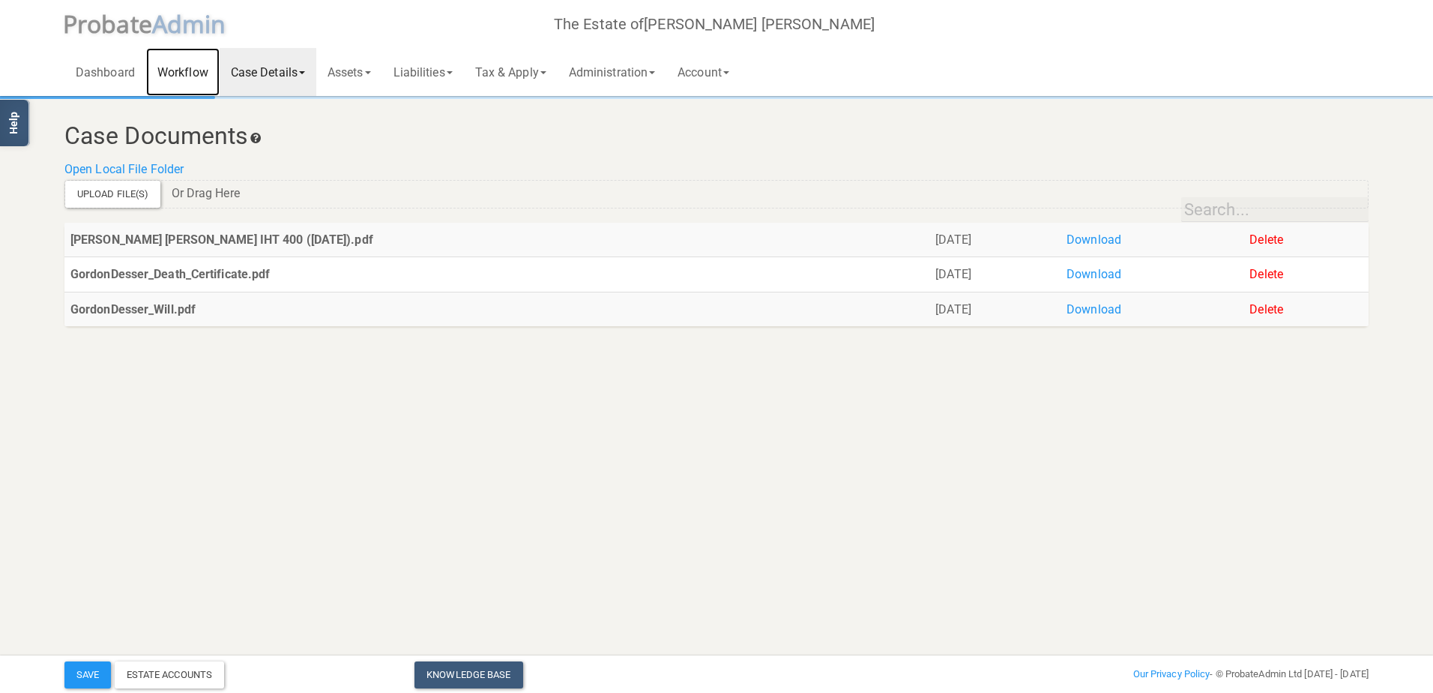
click at [193, 68] on link "Workflow" at bounding box center [182, 72] width 73 height 48
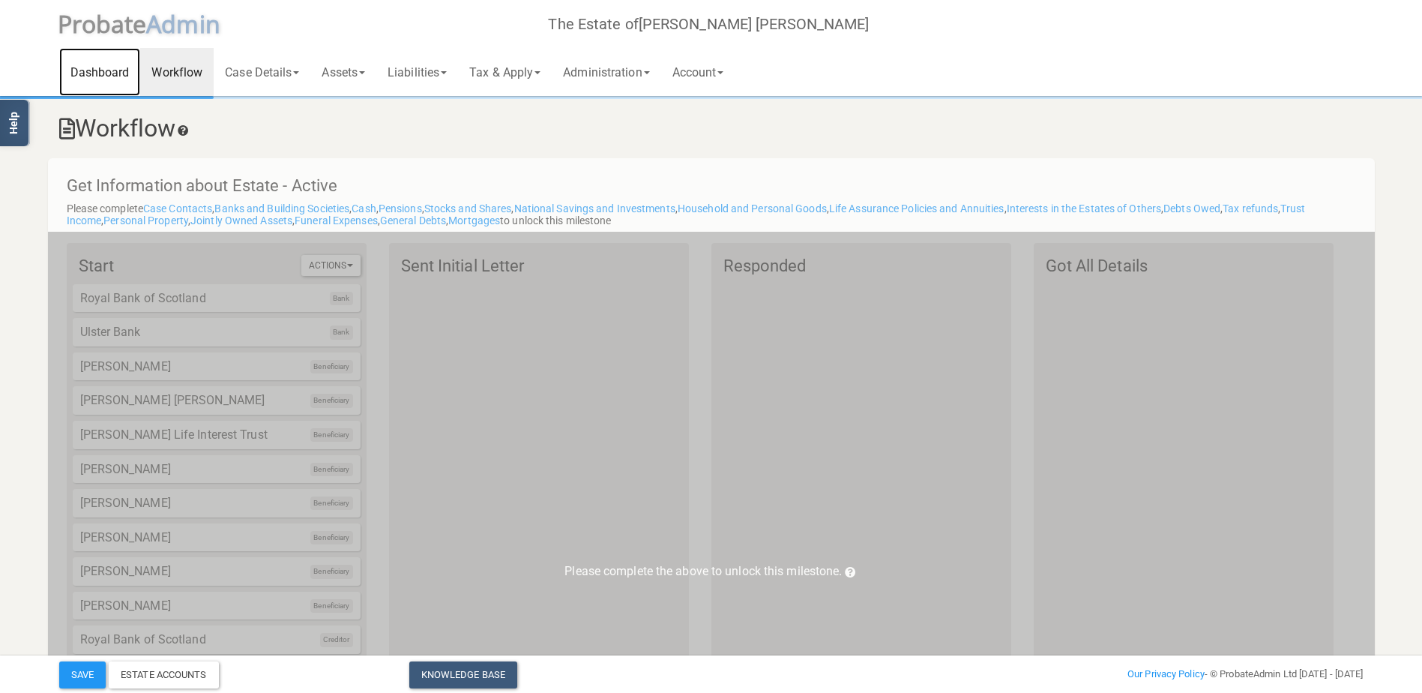
click at [97, 66] on link "Dashboard" at bounding box center [100, 72] width 82 height 48
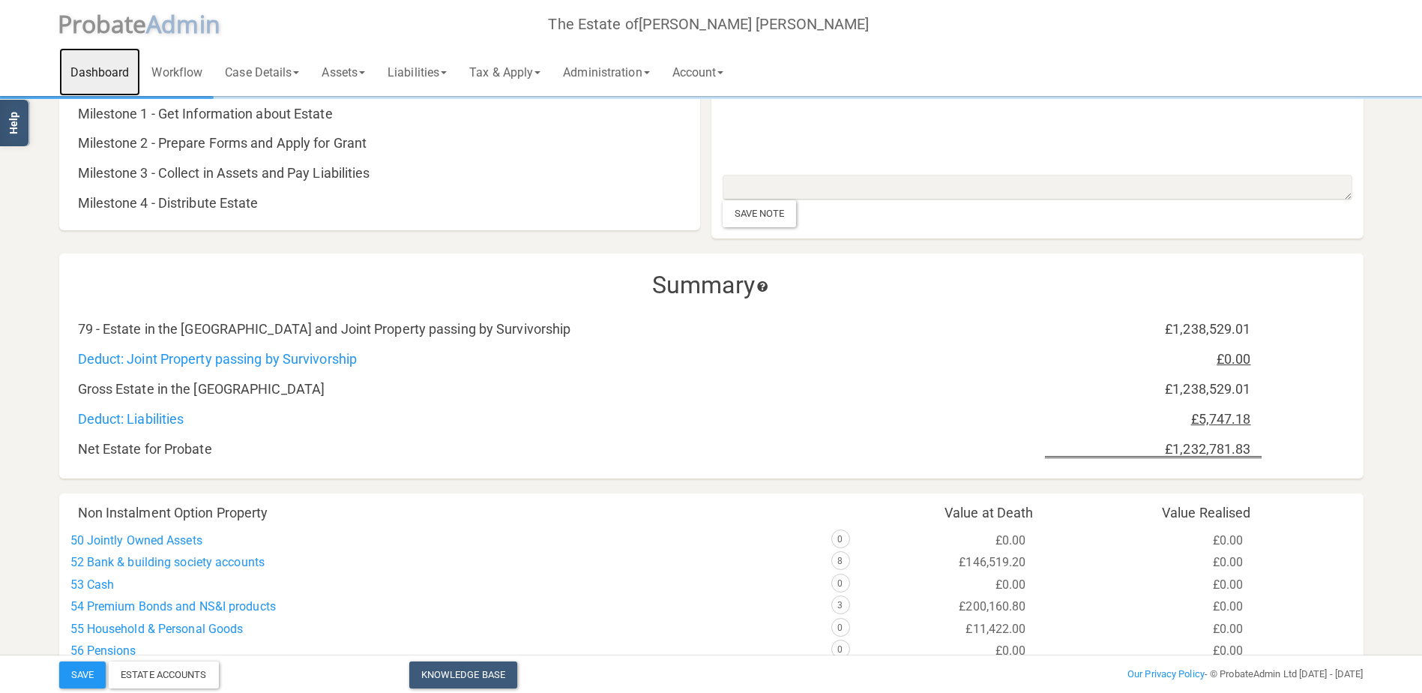
scroll to position [375, 0]
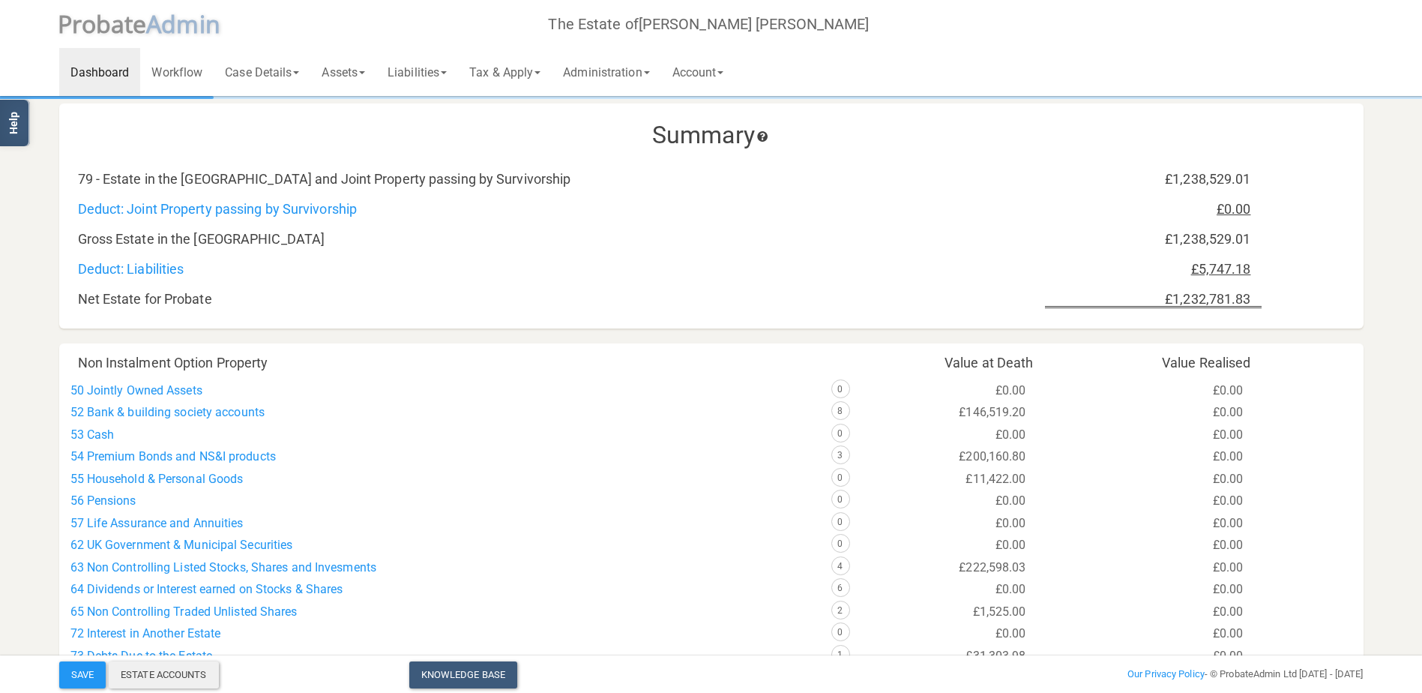
click at [167, 672] on div "Estate Accounts" at bounding box center [164, 674] width 110 height 27
click at [361, 72] on link "Assets" at bounding box center [343, 72] width 66 height 48
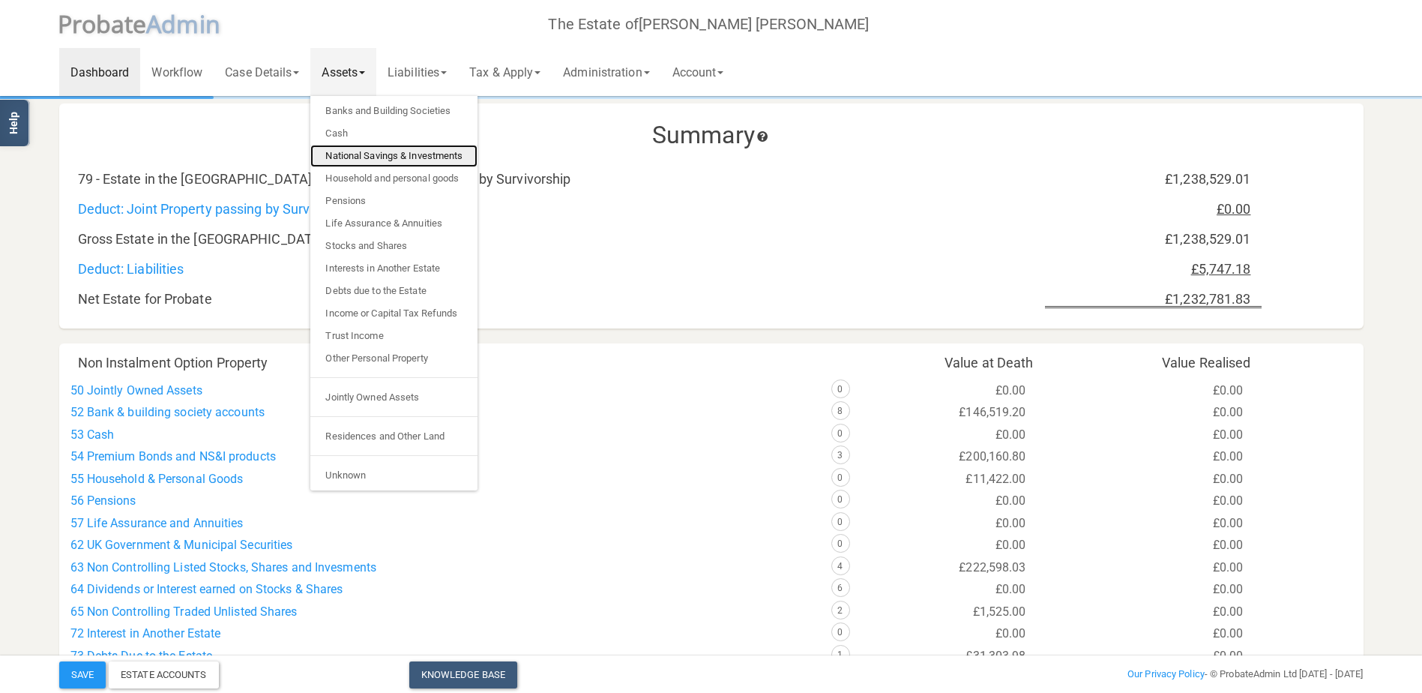
click at [369, 151] on link "National Savings & Investments" at bounding box center [393, 156] width 167 height 22
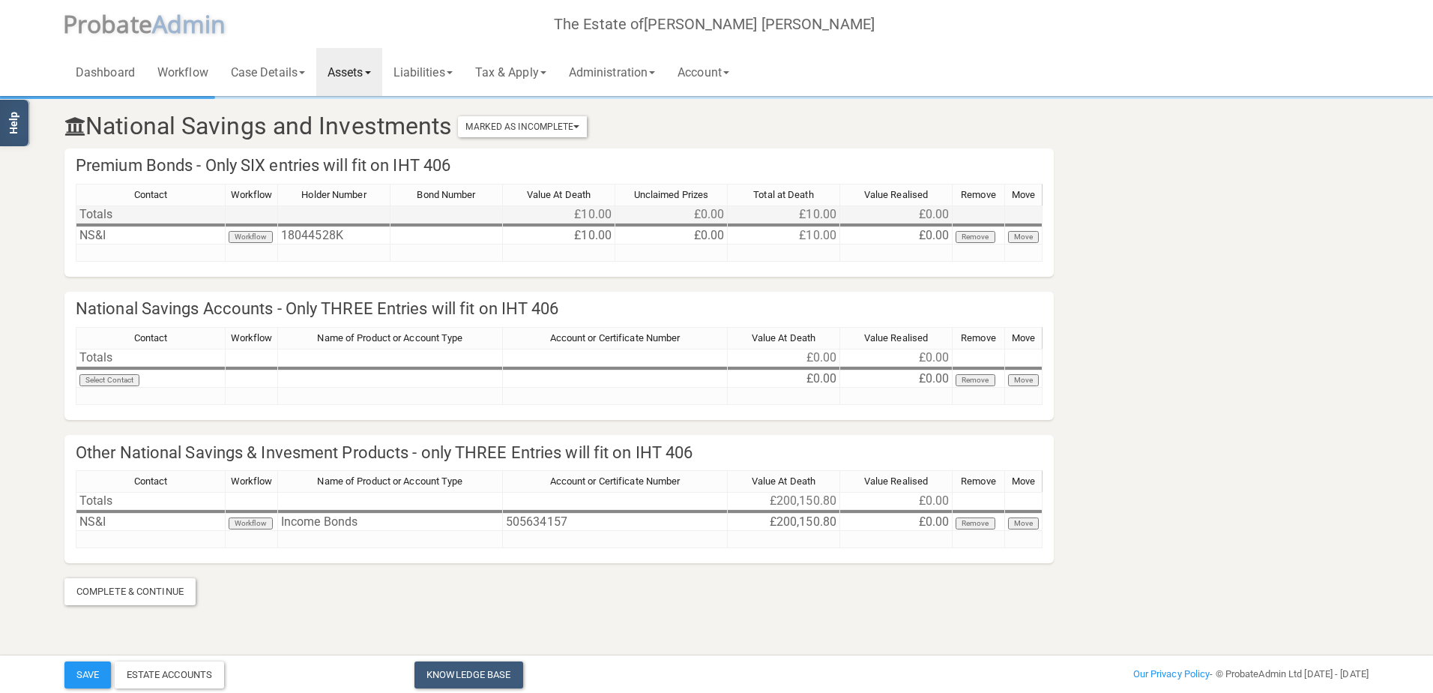
click at [816, 210] on td "£10.00" at bounding box center [784, 214] width 112 height 18
click at [814, 216] on td "£10.00" at bounding box center [784, 214] width 112 height 18
click at [588, 213] on td "£10.00" at bounding box center [559, 214] width 112 height 18
click at [589, 236] on td "£10.00" at bounding box center [559, 235] width 112 height 17
click at [584, 235] on td "£10.00" at bounding box center [559, 235] width 112 height 17
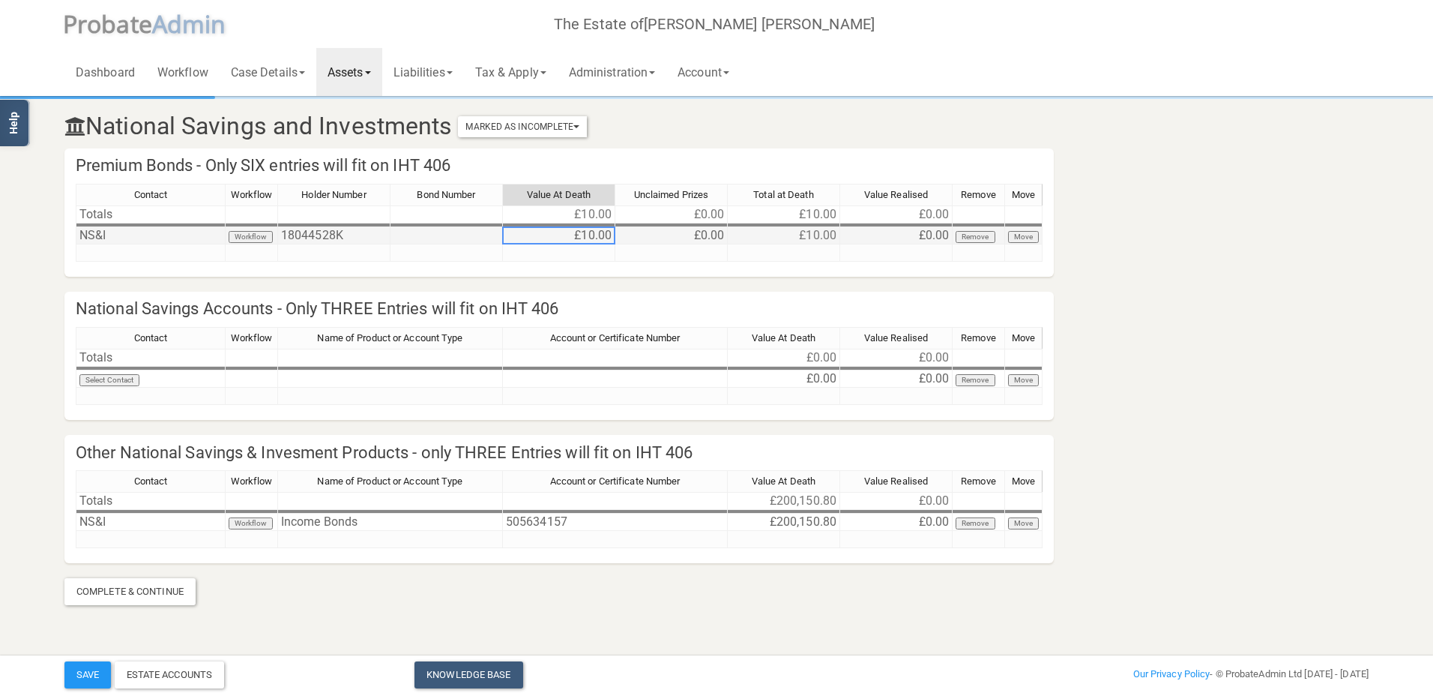
click at [584, 235] on td "£10.00" at bounding box center [559, 235] width 112 height 17
type textarea "16"
click at [85, 671] on button "Save" at bounding box center [87, 674] width 46 height 27
click at [440, 67] on link "Liabilities" at bounding box center [423, 72] width 82 height 48
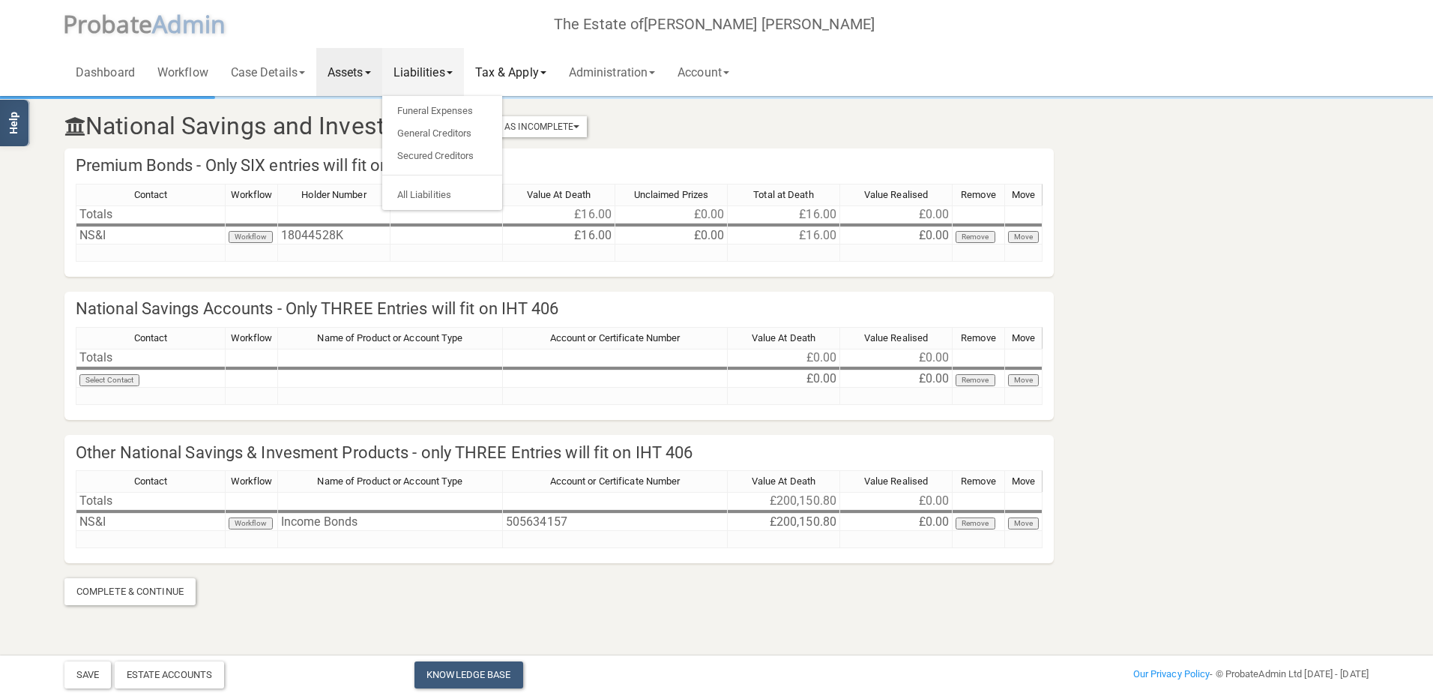
click at [498, 64] on link "Tax & Apply" at bounding box center [511, 72] width 94 height 48
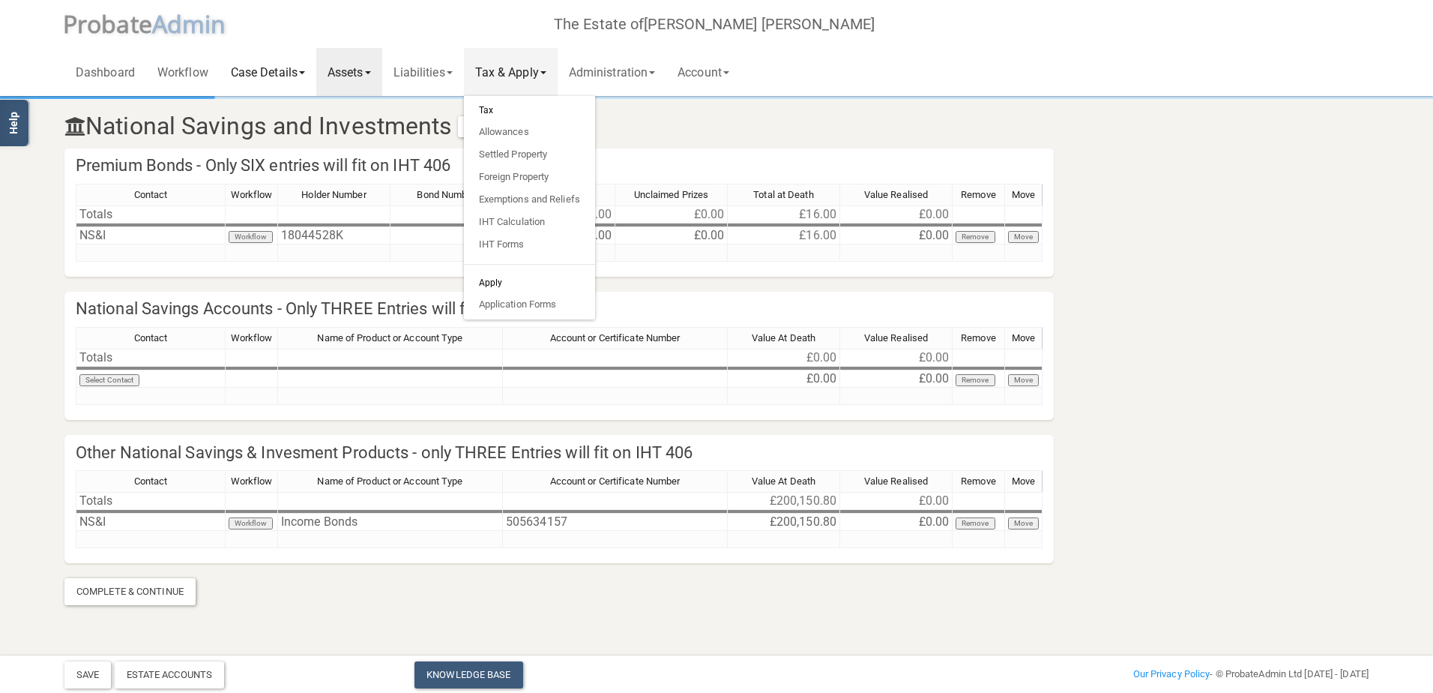
click at [271, 70] on link "Case Details" at bounding box center [268, 72] width 97 height 48
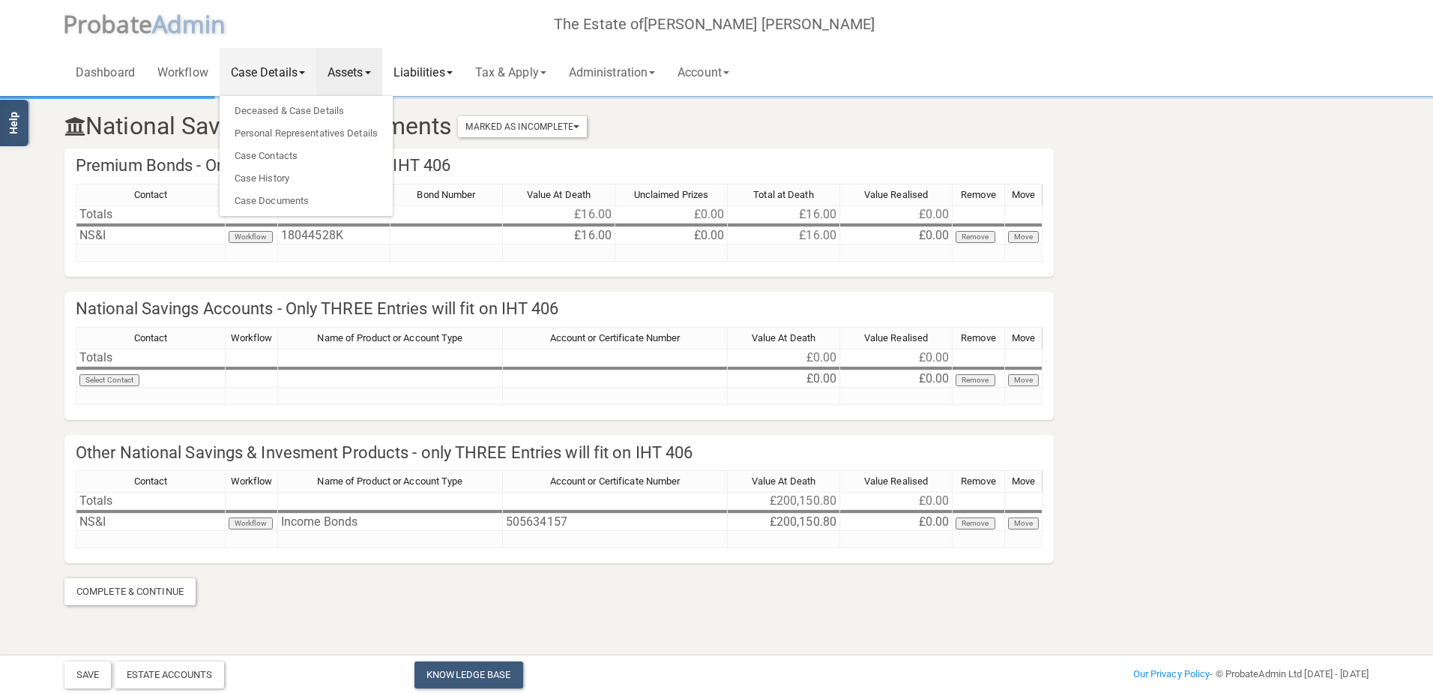
click at [423, 67] on link "Liabilities" at bounding box center [423, 72] width 82 height 48
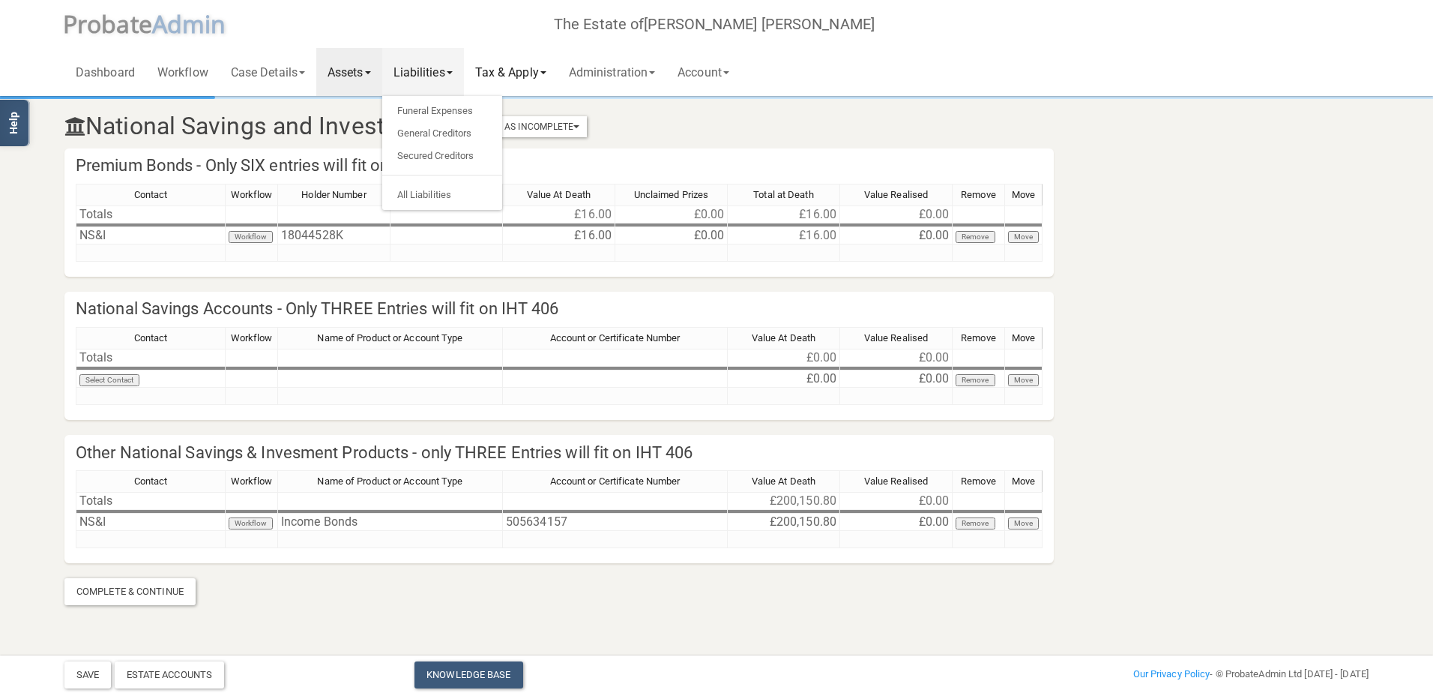
click at [495, 64] on link "Tax & Apply" at bounding box center [511, 72] width 94 height 48
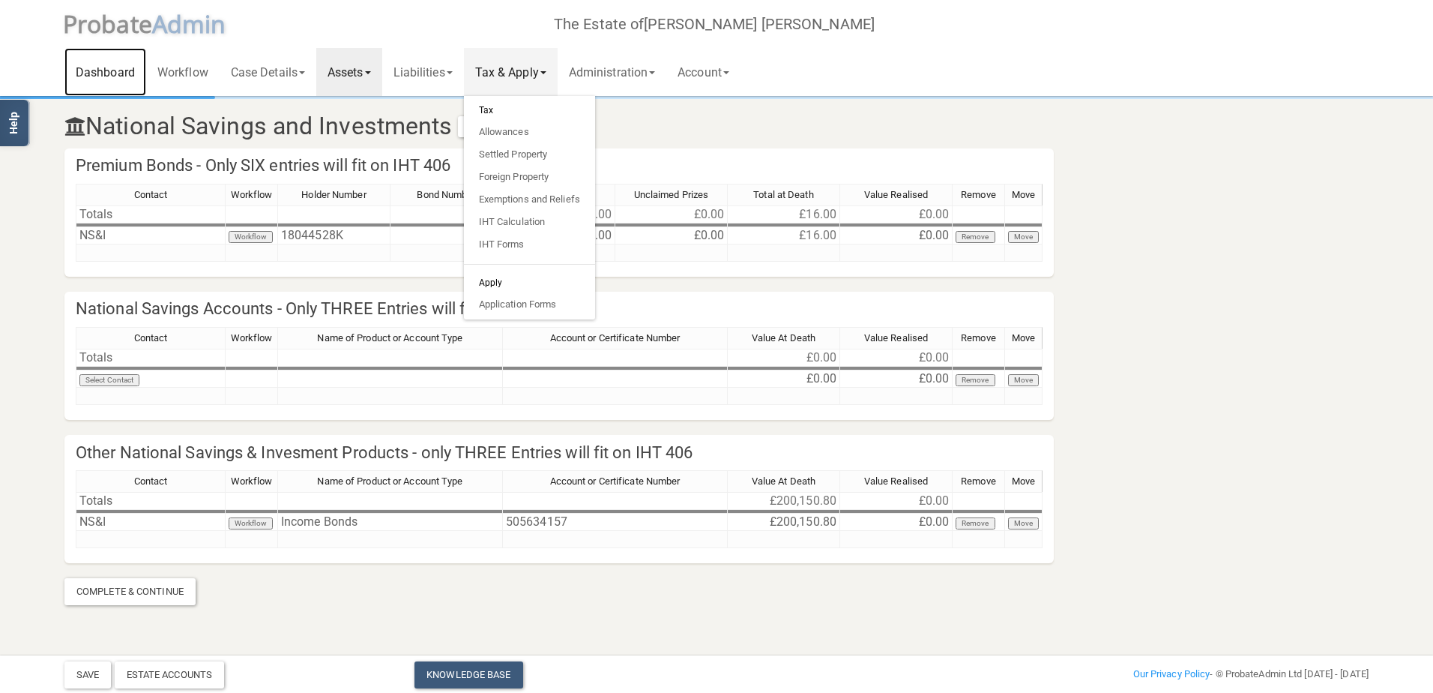
click at [124, 73] on link "Dashboard" at bounding box center [105, 72] width 82 height 48
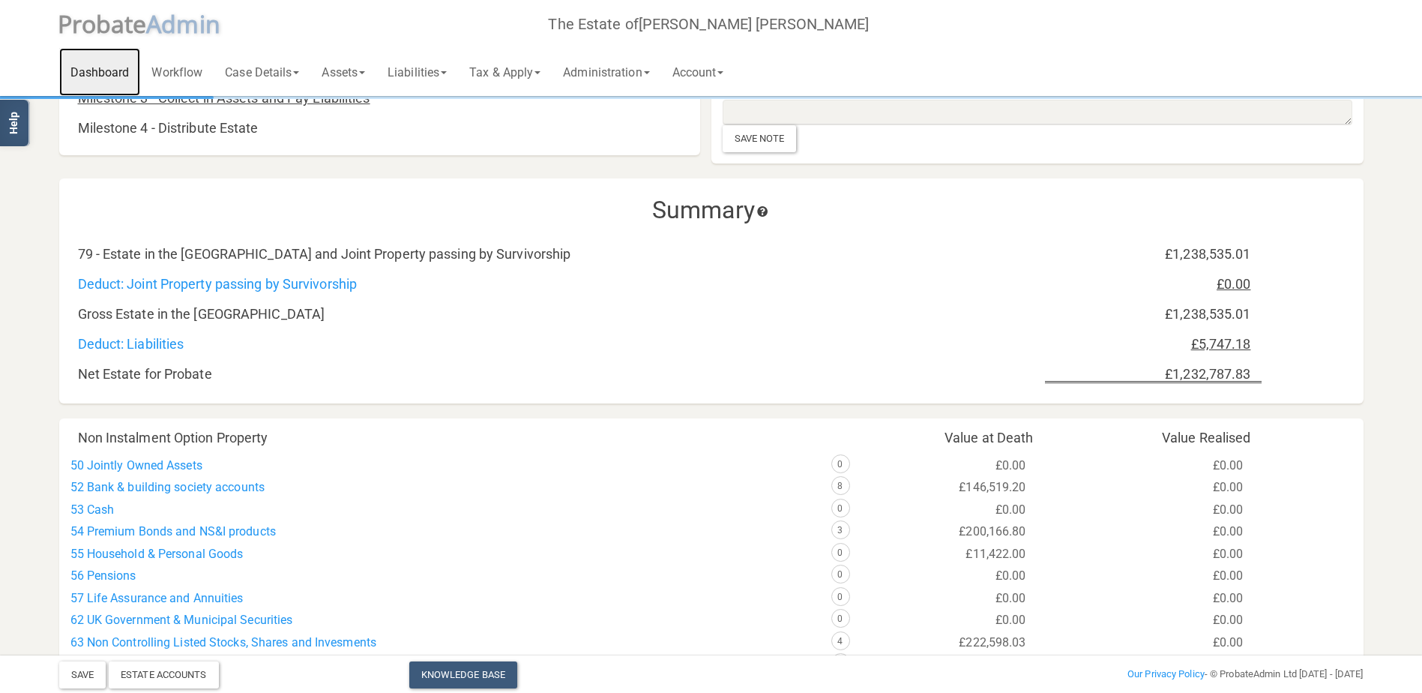
scroll to position [450, 0]
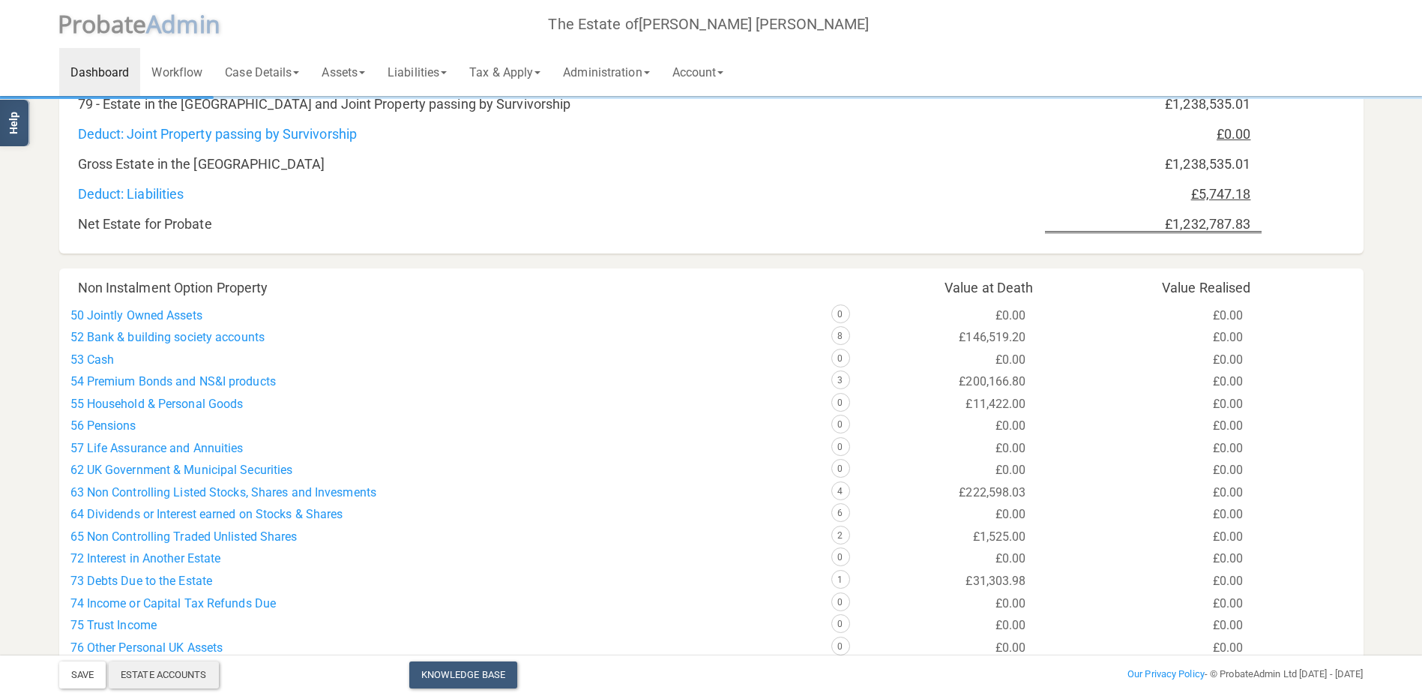
click at [168, 669] on div "Estate Accounts" at bounding box center [164, 674] width 110 height 27
click at [370, 69] on link "Assets" at bounding box center [343, 72] width 66 height 48
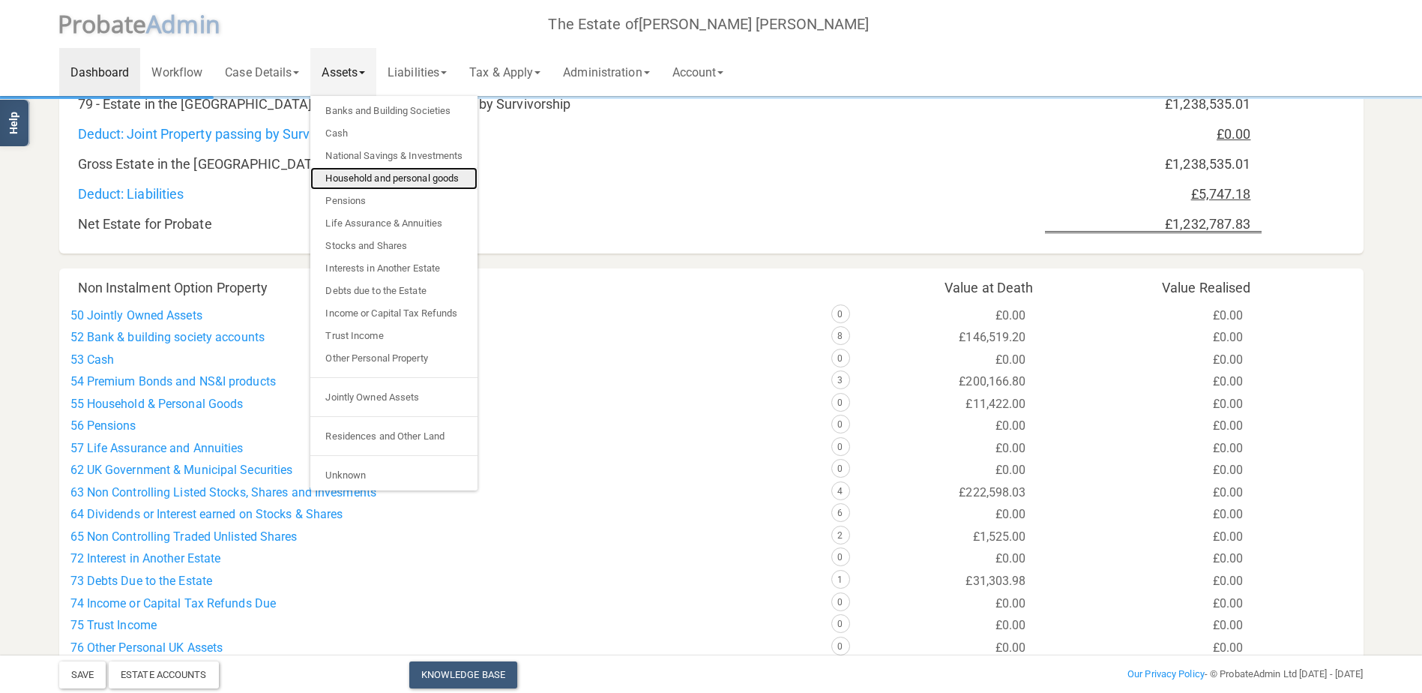
click at [344, 176] on link "Household and personal goods" at bounding box center [393, 178] width 167 height 22
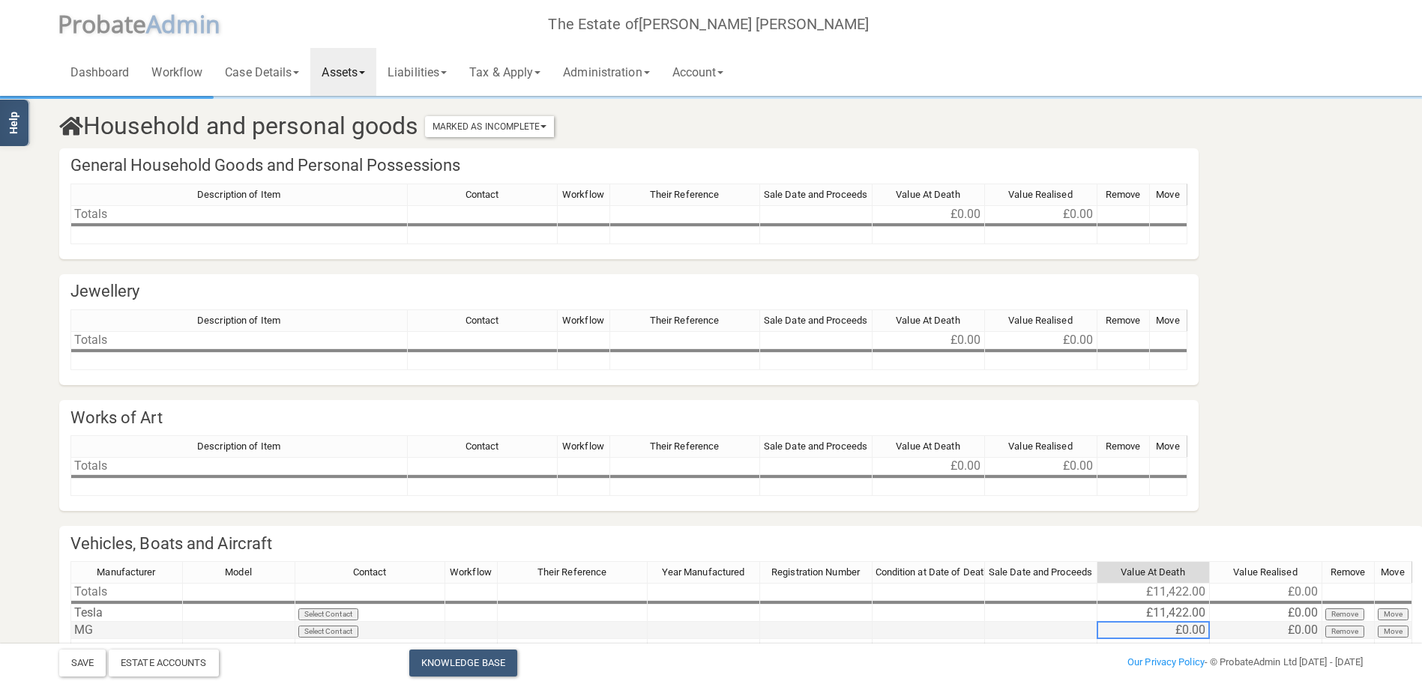
click at [1166, 633] on td "£0.00" at bounding box center [1153, 630] width 112 height 17
type textarea "2000"
click at [80, 661] on button "Save" at bounding box center [82, 663] width 46 height 27
click at [169, 654] on div "Estate Accounts" at bounding box center [164, 663] width 110 height 27
click at [447, 74] on span at bounding box center [444, 72] width 6 height 3
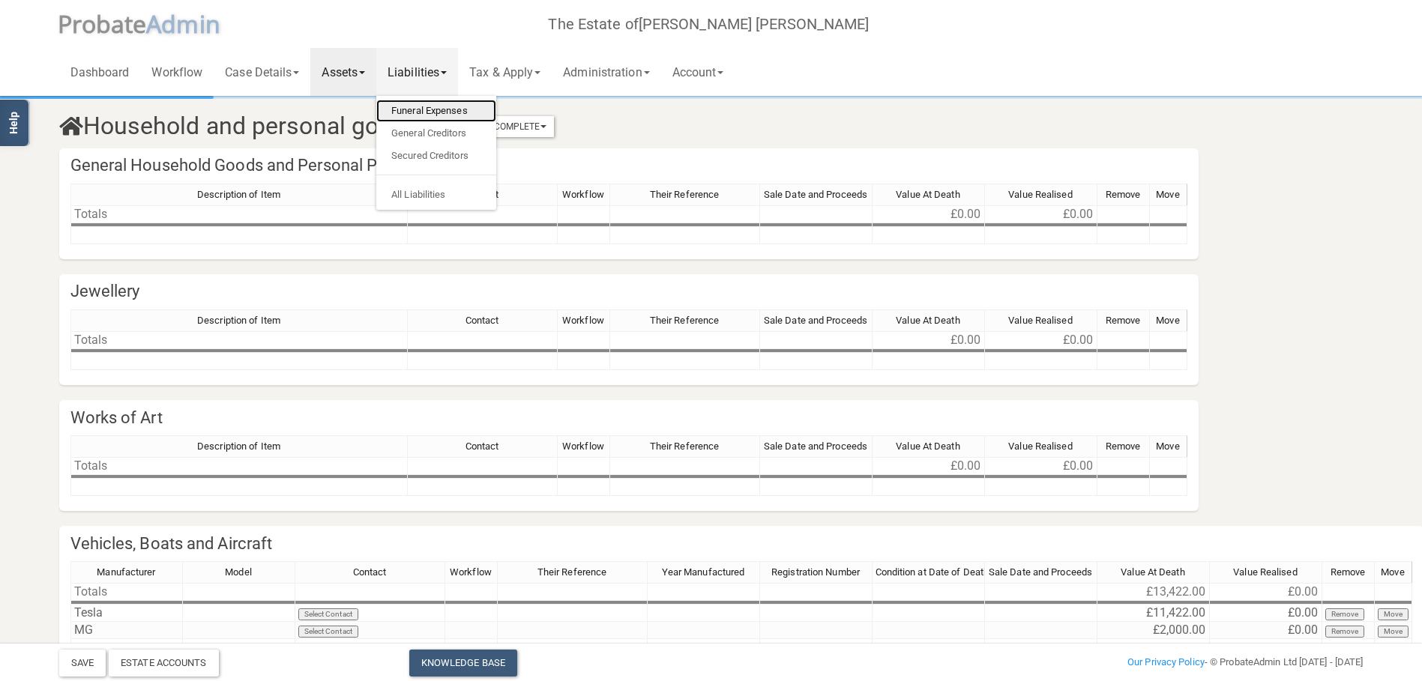
click at [434, 109] on link "Funeral Expenses" at bounding box center [436, 111] width 120 height 22
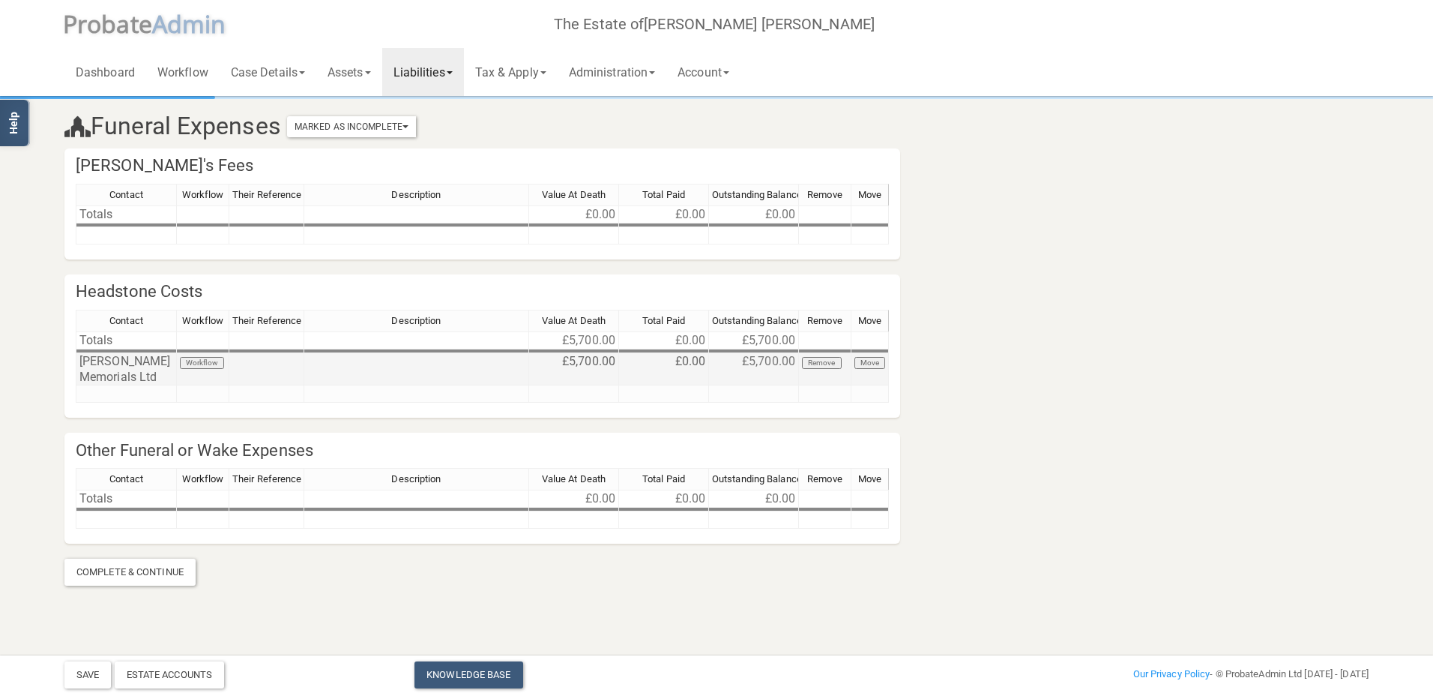
click at [129, 379] on td "[PERSON_NAME] Memorials Ltd" at bounding box center [126, 369] width 101 height 32
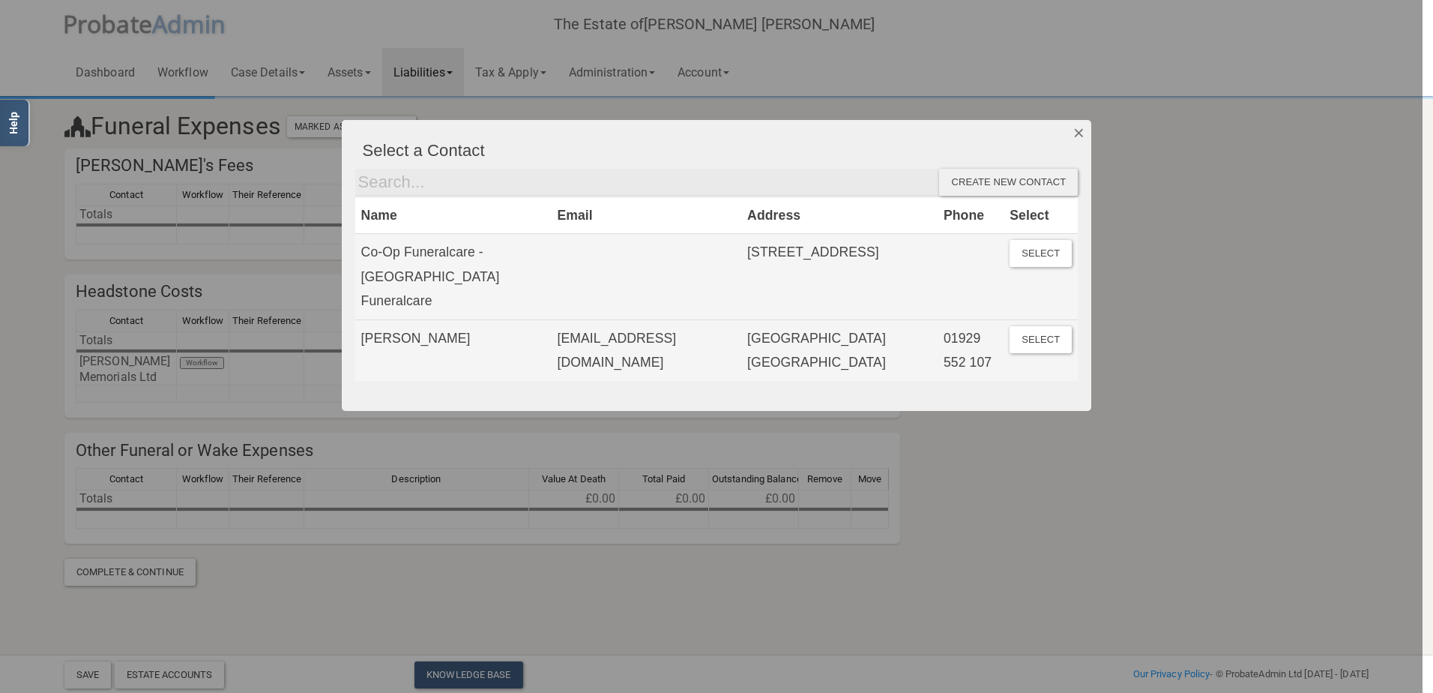
click at [1077, 134] on button "Dismiss" at bounding box center [1079, 132] width 25 height 25
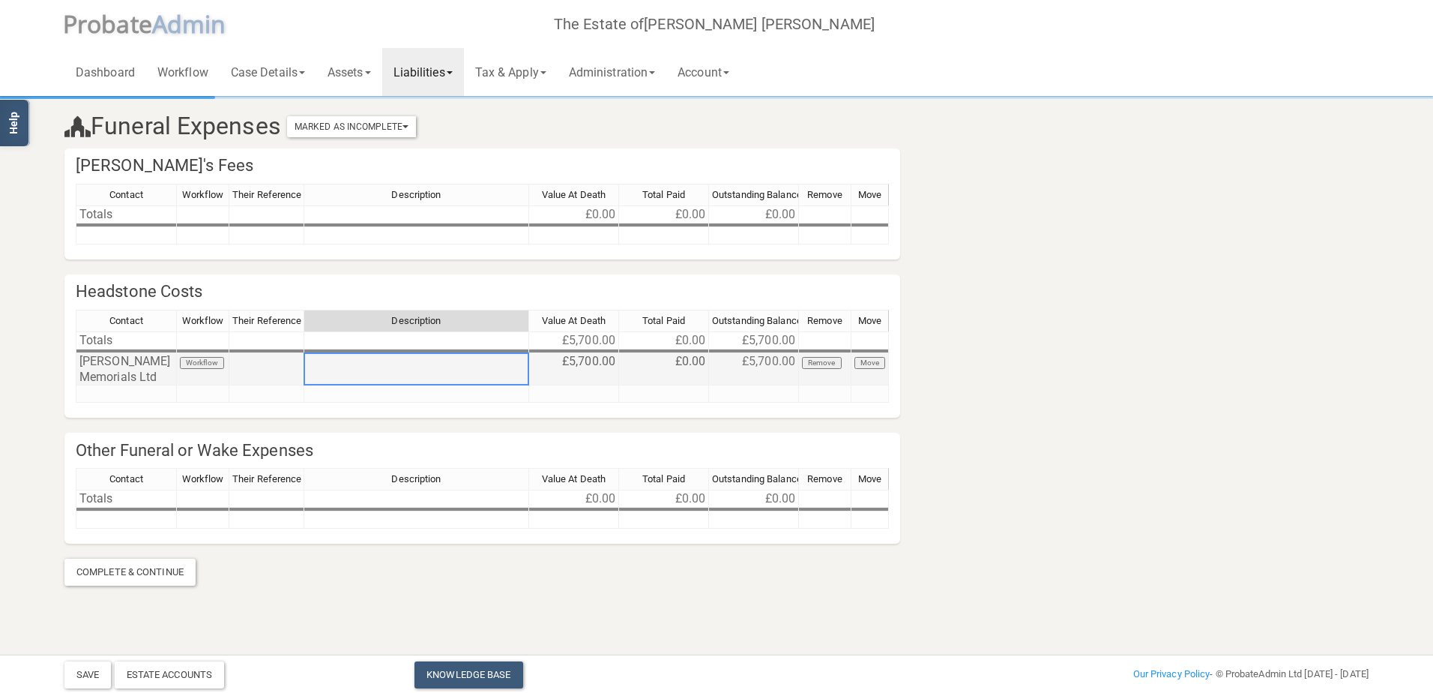
click at [343, 377] on td at bounding box center [416, 369] width 225 height 32
type textarea "Headstone"
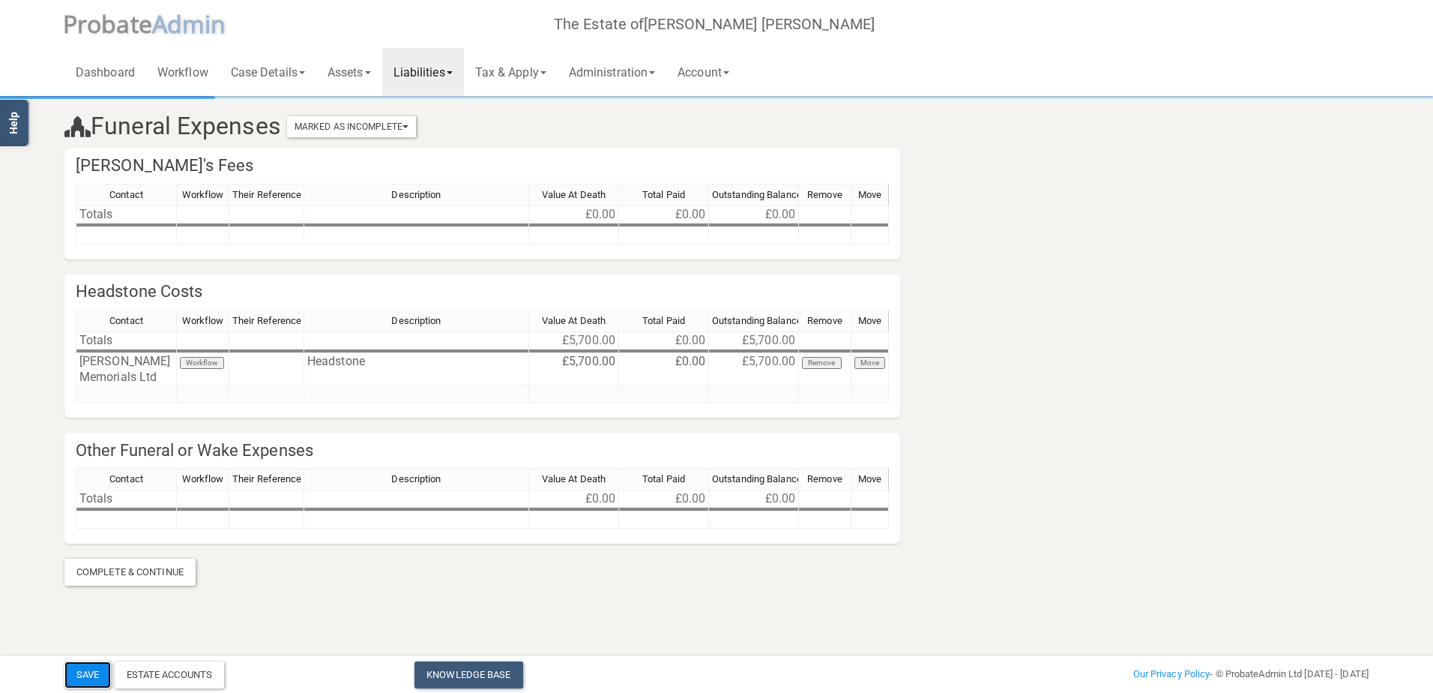
click at [85, 675] on button "Save" at bounding box center [87, 674] width 46 height 27
click at [184, 675] on div "Estate Accounts" at bounding box center [170, 674] width 110 height 27
